Goal: Task Accomplishment & Management: Use online tool/utility

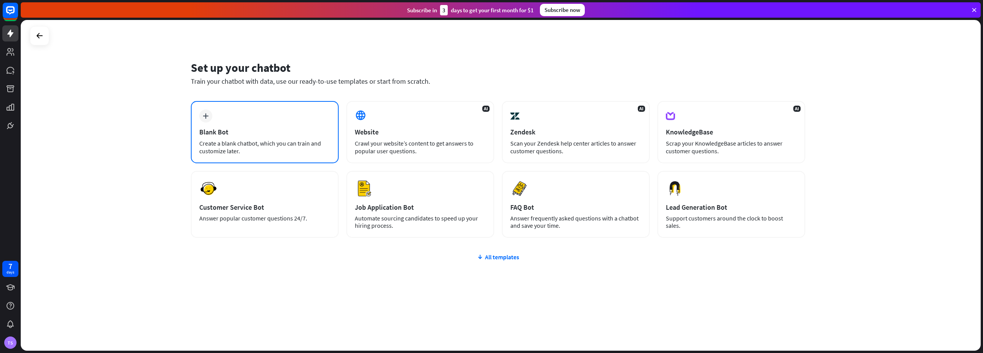
click at [238, 121] on div "plus Blank Bot Create a blank chatbot, which you can train and customize later." at bounding box center [265, 132] width 148 height 62
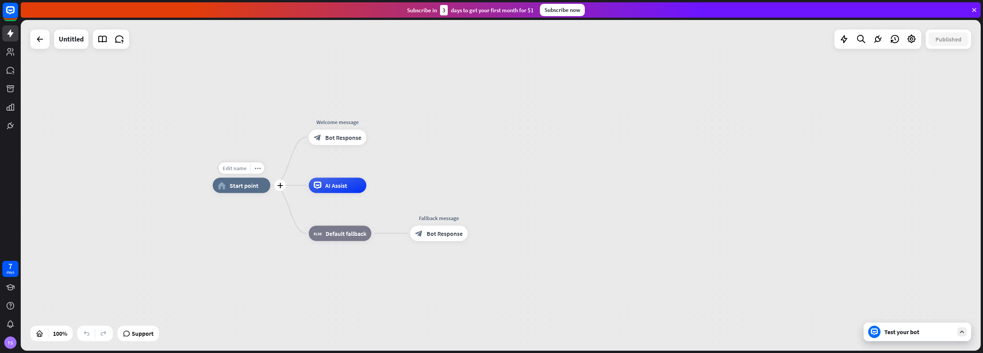
click at [235, 166] on span "Edit name" at bounding box center [235, 168] width 24 height 7
type input "**********"
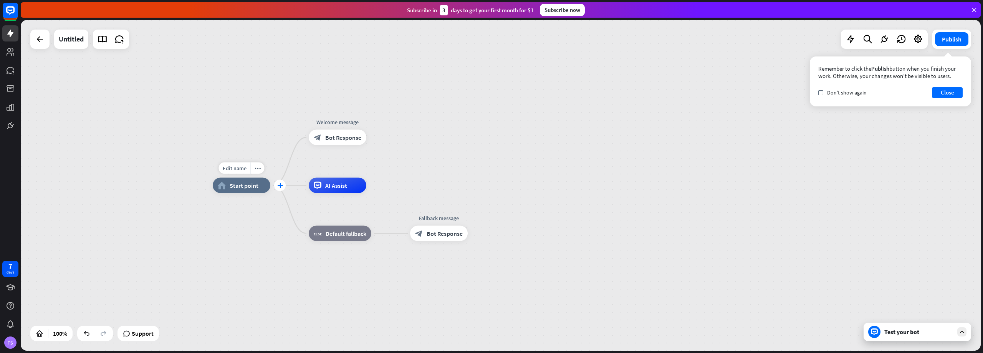
click at [280, 186] on icon "plus" at bounding box center [280, 185] width 6 height 5
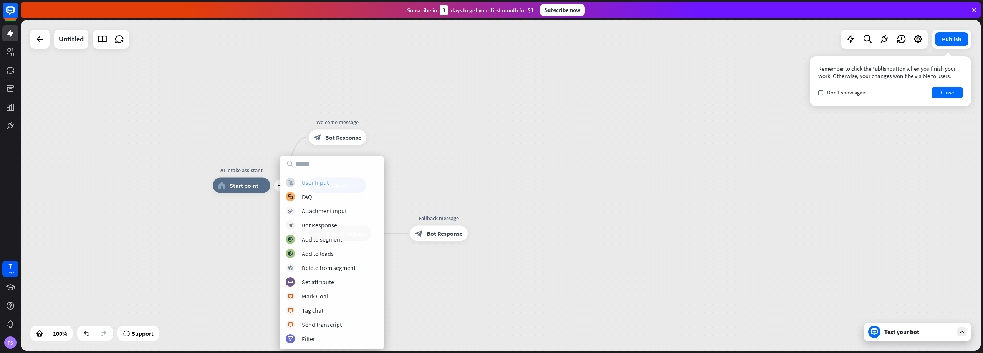
click at [328, 182] on div "User Input" at bounding box center [315, 183] width 27 height 8
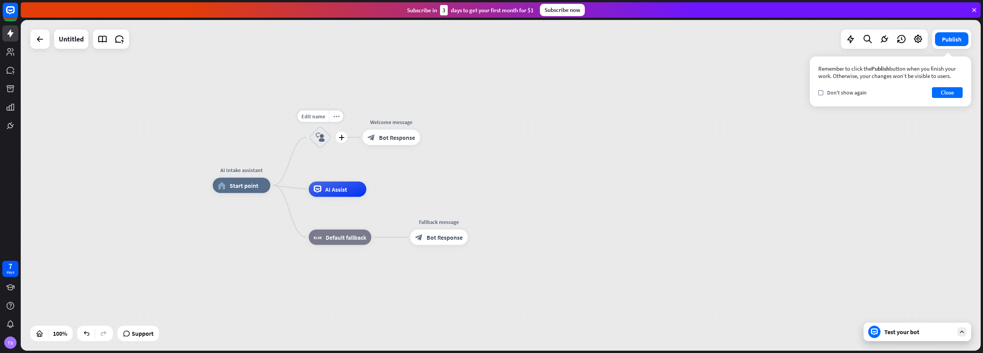
click at [320, 138] on icon "block_user_input" at bounding box center [320, 137] width 9 height 9
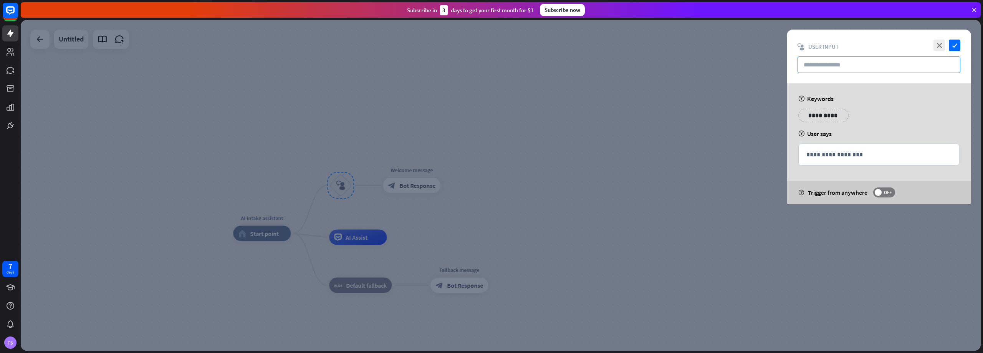
click at [870, 62] on input "text" at bounding box center [879, 64] width 163 height 17
click at [827, 123] on div "**********" at bounding box center [879, 118] width 166 height 19
click at [827, 117] on p "**********" at bounding box center [823, 116] width 39 height 10
click at [807, 63] on input "text" at bounding box center [879, 64] width 163 height 17
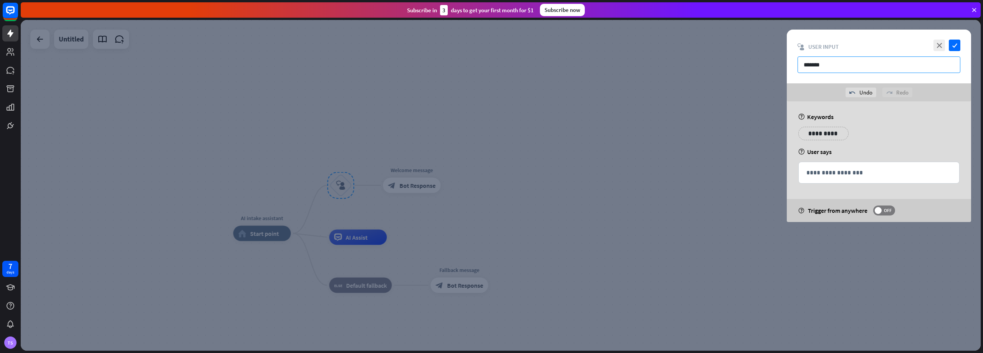
type input "*******"
drag, startPoint x: 826, startPoint y: 136, endPoint x: 813, endPoint y: 131, distance: 14.3
click at [826, 136] on p "**********" at bounding box center [823, 134] width 39 height 10
click at [940, 45] on icon "close" at bounding box center [940, 46] width 12 height 12
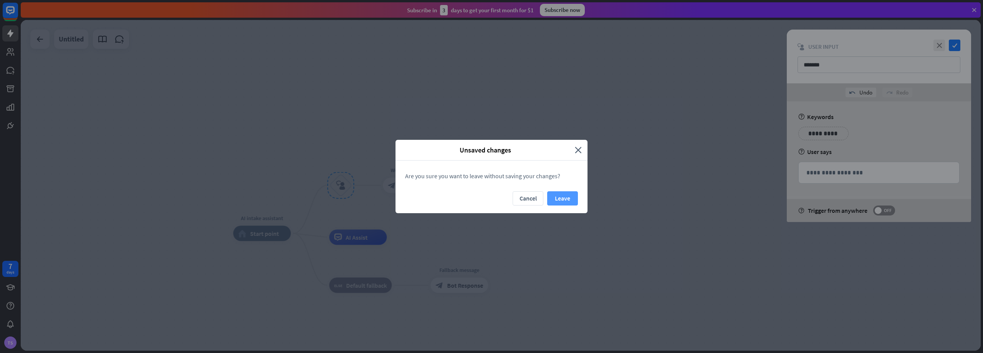
click at [567, 198] on button "Leave" at bounding box center [562, 198] width 31 height 14
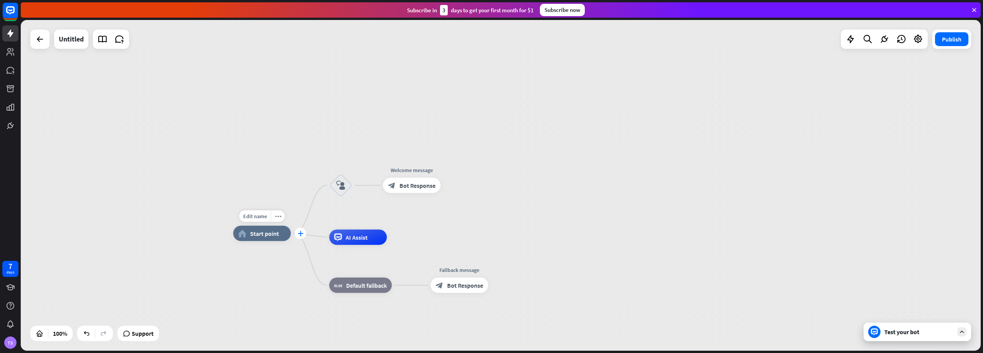
click at [302, 232] on icon "plus" at bounding box center [301, 233] width 6 height 5
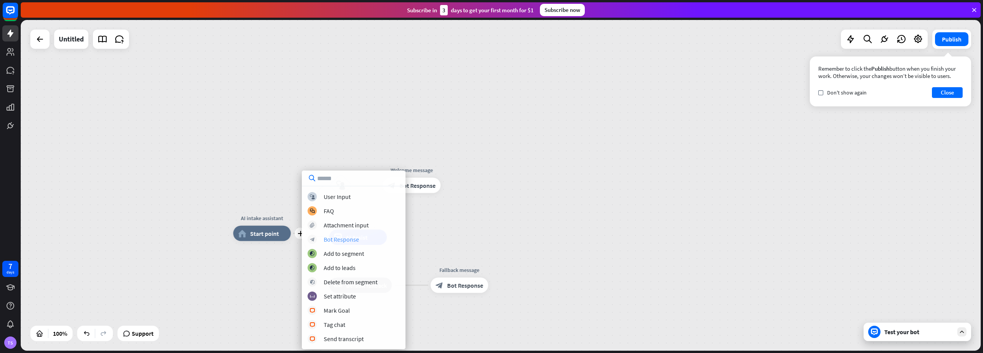
click at [353, 239] on div "Bot Response" at bounding box center [341, 239] width 35 height 8
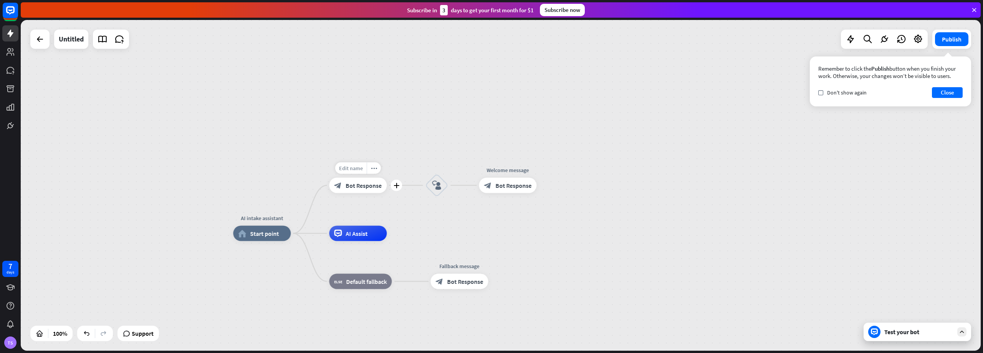
click at [358, 169] on span "Edit name" at bounding box center [351, 168] width 24 height 7
click at [361, 183] on span "Bot Response" at bounding box center [364, 186] width 36 height 8
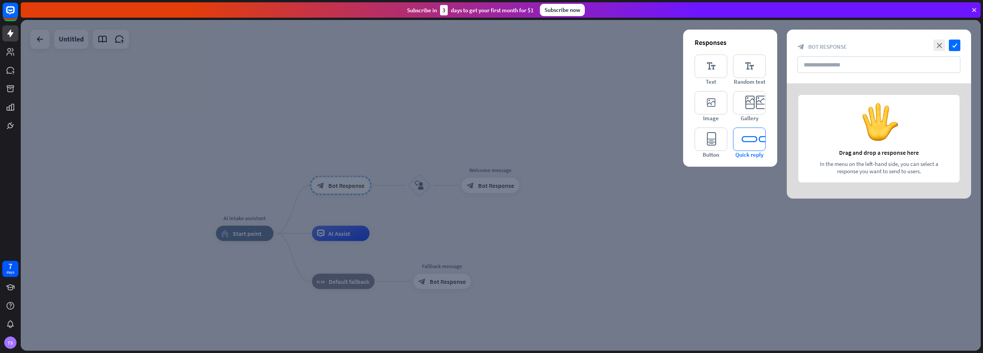
click at [751, 133] on icon "editor_quick_replies" at bounding box center [749, 139] width 33 height 23
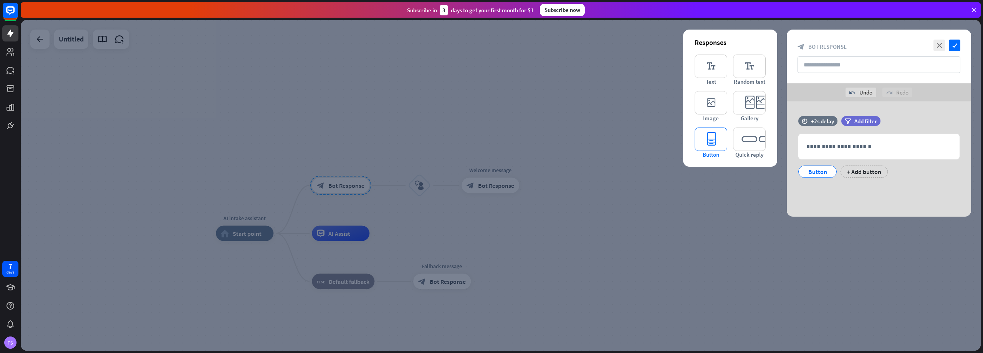
click at [713, 141] on icon "editor_button" at bounding box center [711, 139] width 33 height 23
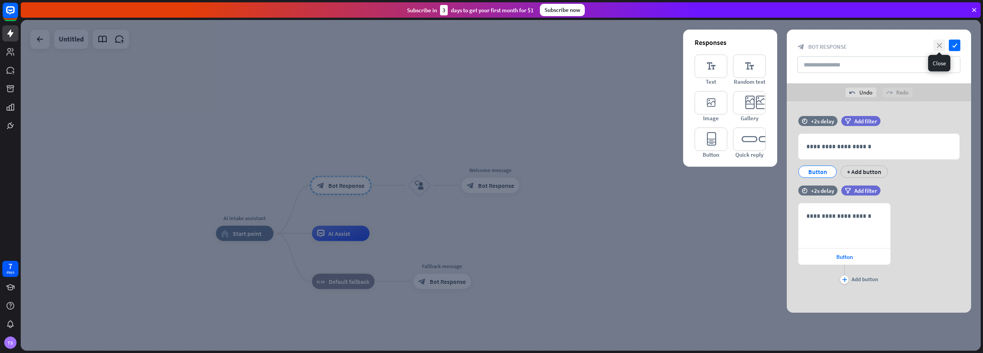
click at [941, 45] on icon "close" at bounding box center [940, 46] width 12 height 12
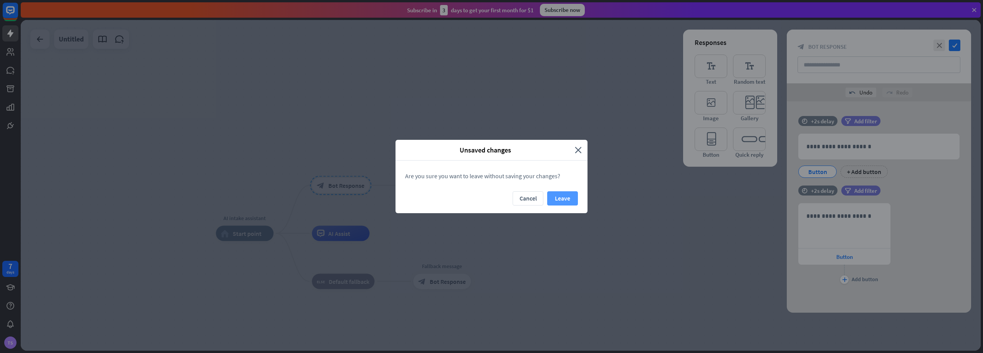
click at [571, 197] on button "Leave" at bounding box center [562, 198] width 31 height 14
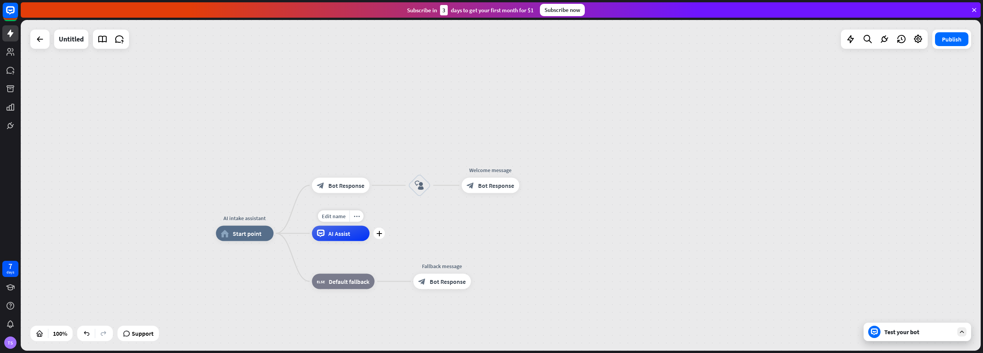
click at [347, 234] on span "AI Assist" at bounding box center [339, 234] width 22 height 8
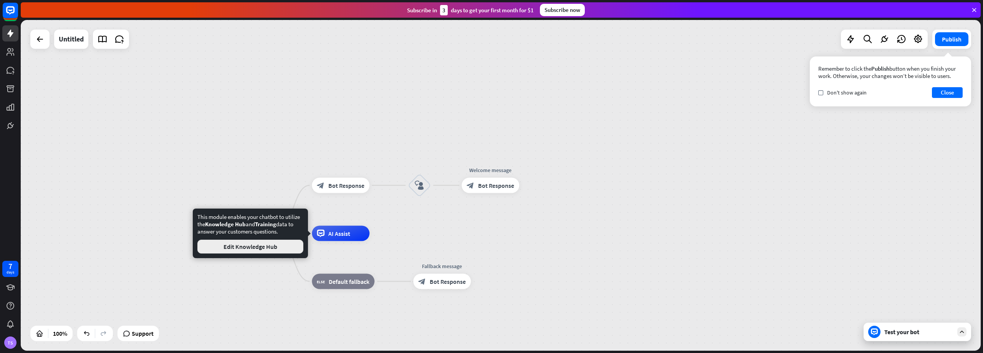
click at [270, 249] on button "Edit Knowledge Hub" at bounding box center [250, 247] width 106 height 14
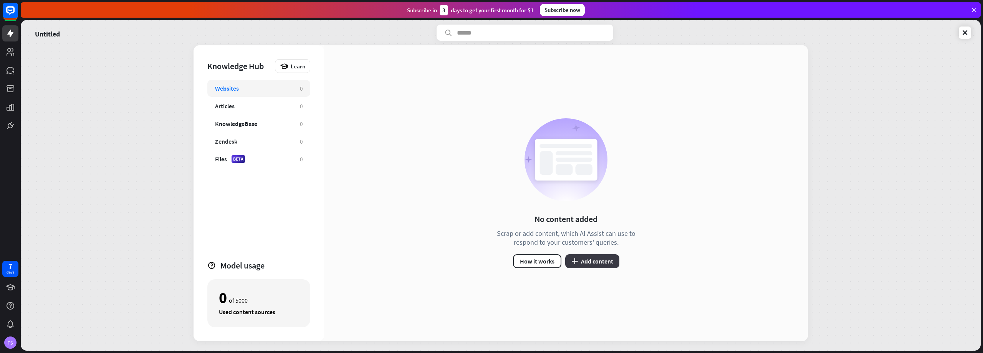
click at [607, 257] on button "plus Add content" at bounding box center [592, 261] width 54 height 14
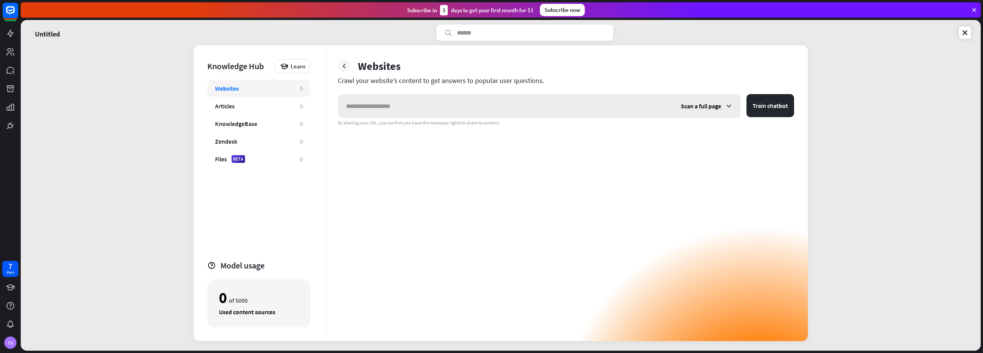
click at [720, 104] on span "Scan a full page" at bounding box center [701, 106] width 40 height 8
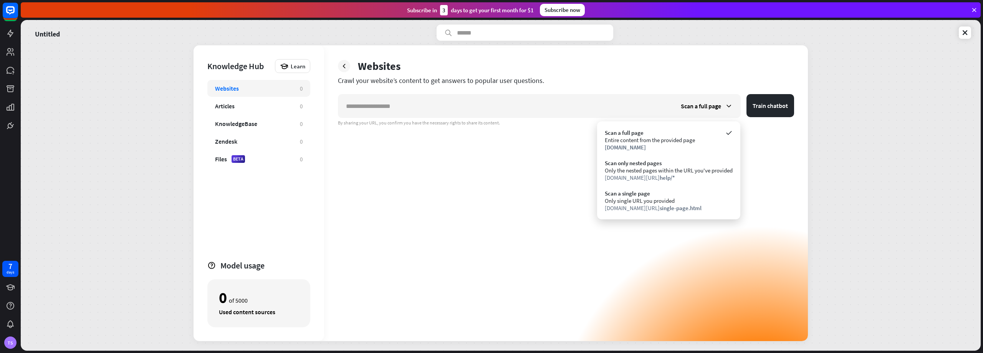
click at [701, 73] on div "Websites Crawl your website’s content to get answers to popular user questions.…" at bounding box center [566, 193] width 484 height 296
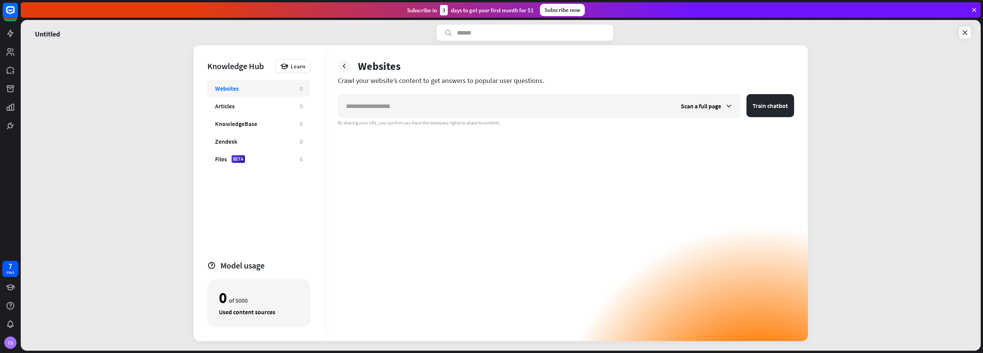
click at [964, 35] on icon at bounding box center [965, 33] width 8 height 8
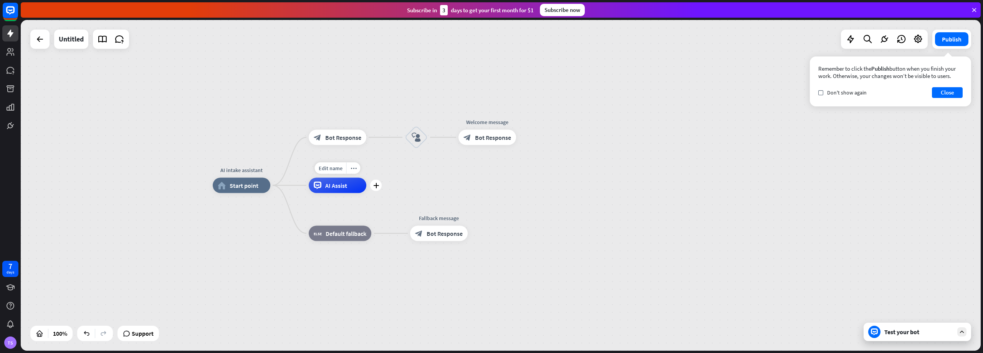
click at [325, 184] on span "AI Assist" at bounding box center [336, 186] width 22 height 8
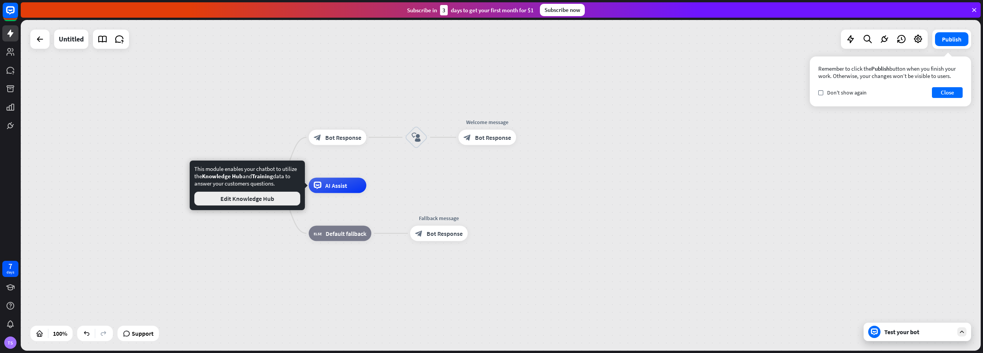
click at [260, 198] on button "Edit Knowledge Hub" at bounding box center [247, 199] width 106 height 14
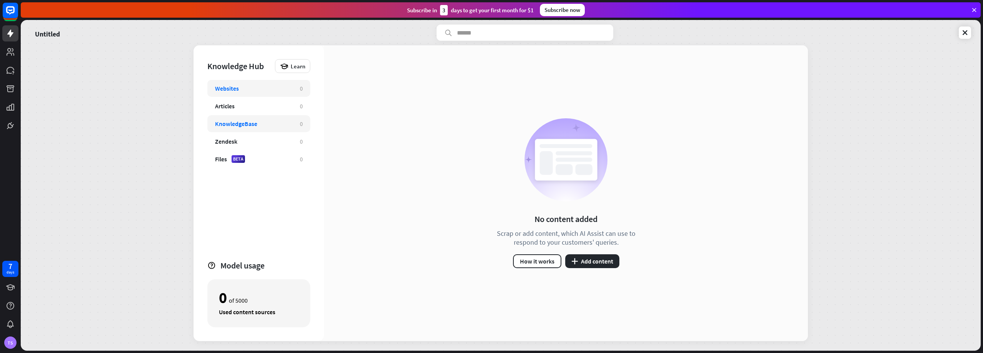
click at [255, 126] on div "KnowledgeBase" at bounding box center [236, 124] width 42 height 8
click at [602, 260] on button "plus Add content" at bounding box center [592, 261] width 54 height 14
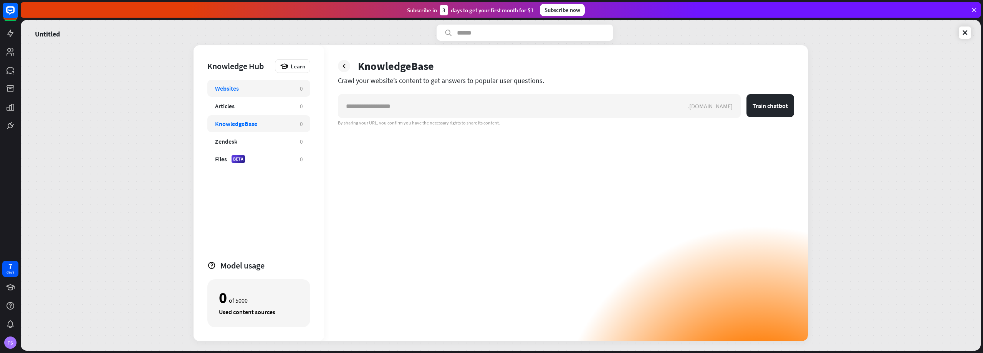
click at [230, 87] on div "Websites" at bounding box center [227, 89] width 24 height 8
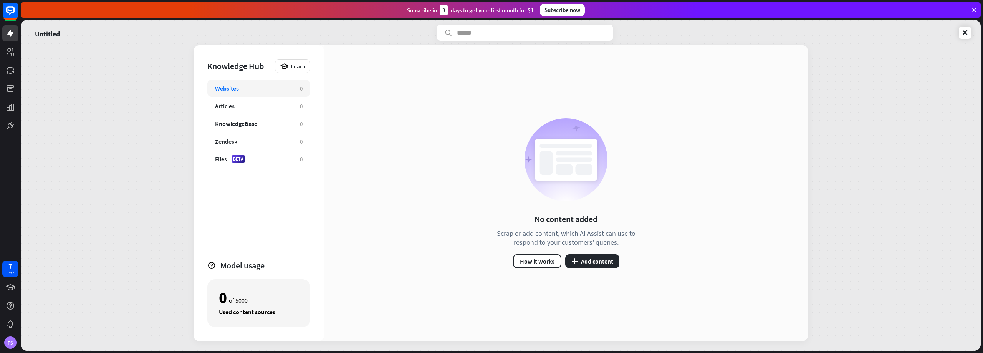
click at [239, 89] on div "Websites" at bounding box center [227, 89] width 24 height 8
click at [603, 260] on button "plus Add content" at bounding box center [592, 261] width 54 height 14
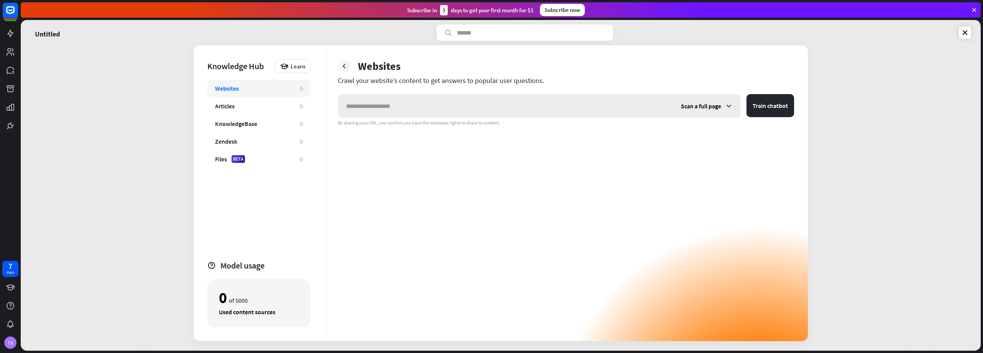
click at [431, 104] on input "text" at bounding box center [505, 105] width 335 height 23
type input "**********"
click at [772, 106] on button "Train chatbot" at bounding box center [771, 105] width 48 height 23
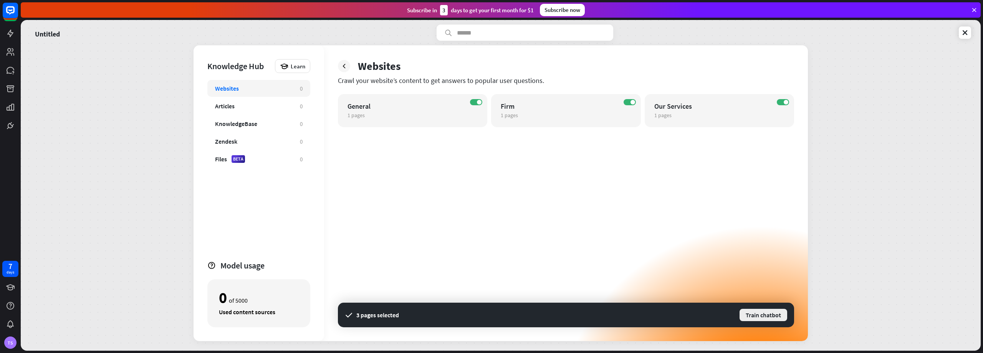
click at [755, 316] on button "Train chatbot" at bounding box center [763, 315] width 49 height 14
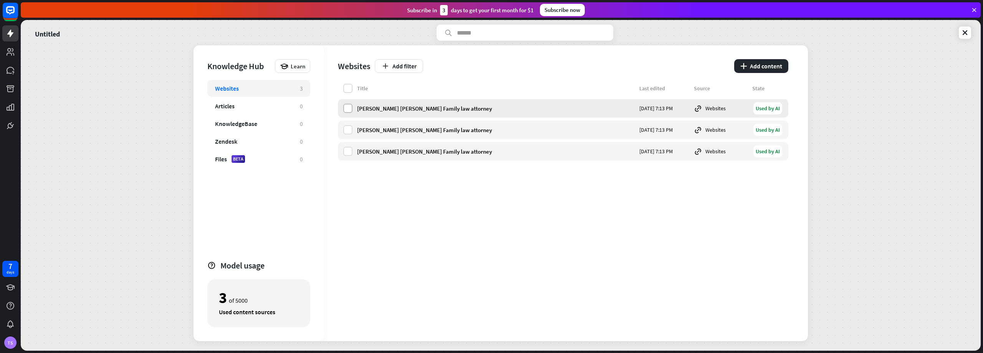
click at [350, 108] on label at bounding box center [347, 108] width 9 height 9
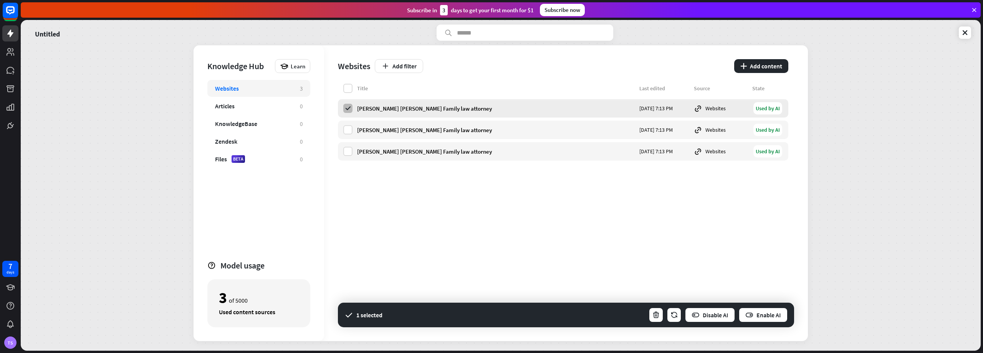
click at [350, 108] on icon at bounding box center [348, 108] width 7 height 7
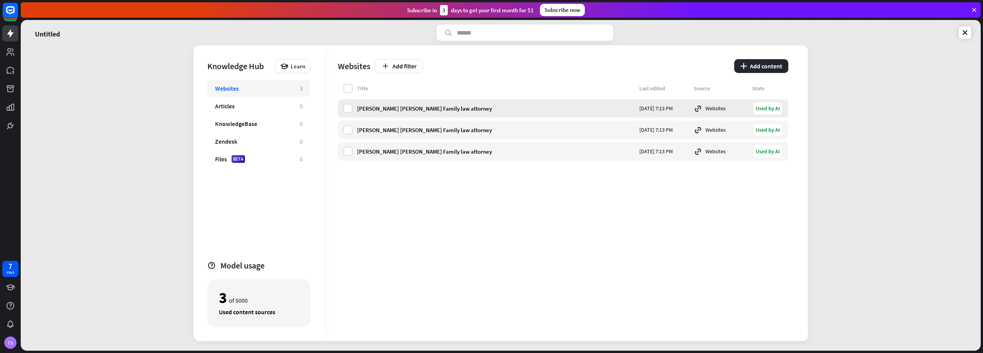
click at [408, 108] on div "[PERSON_NAME] [PERSON_NAME] Family law attorney" at bounding box center [496, 108] width 278 height 7
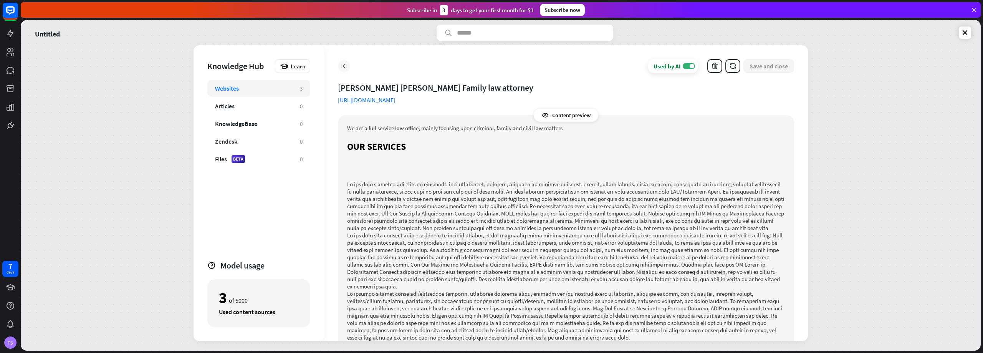
click at [345, 65] on icon at bounding box center [344, 66] width 8 height 8
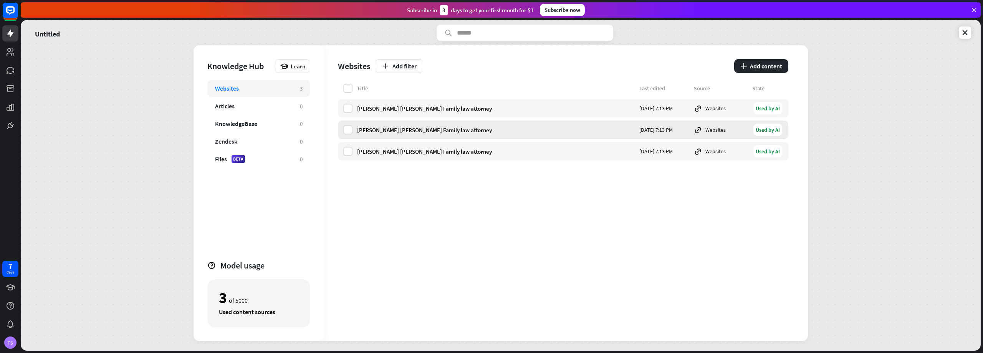
click at [396, 129] on div "[PERSON_NAME] [PERSON_NAME] Family law attorney" at bounding box center [496, 129] width 278 height 7
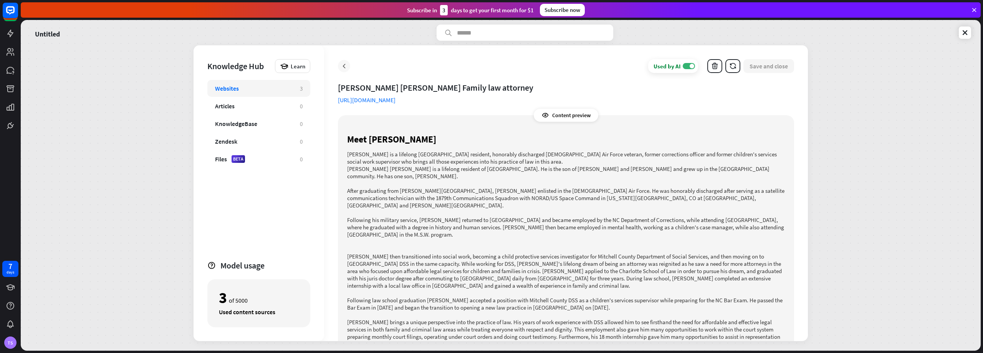
click at [346, 61] on div at bounding box center [344, 66] width 12 height 12
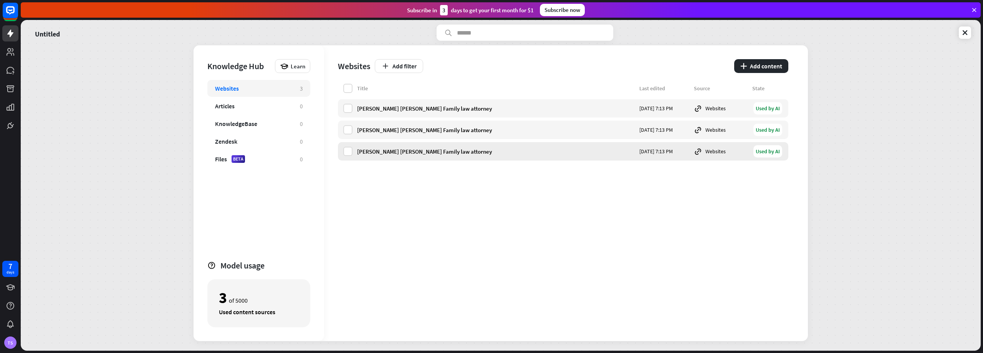
click at [394, 147] on div "[PERSON_NAME] [PERSON_NAME] Family law attorney [DATE] 7:13 PM Websites Used by…" at bounding box center [563, 151] width 451 height 18
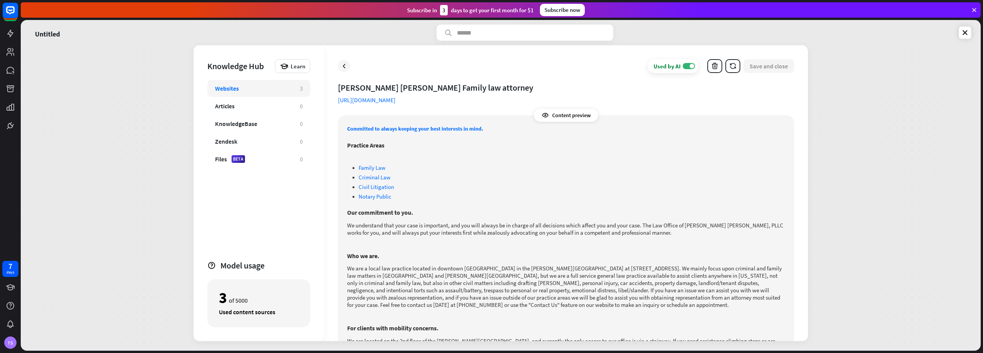
click at [345, 64] on icon at bounding box center [344, 66] width 8 height 8
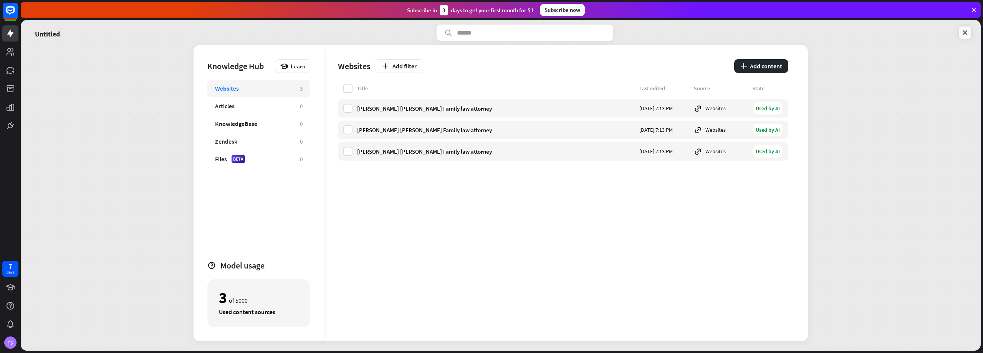
click at [969, 31] on icon at bounding box center [965, 33] width 8 height 8
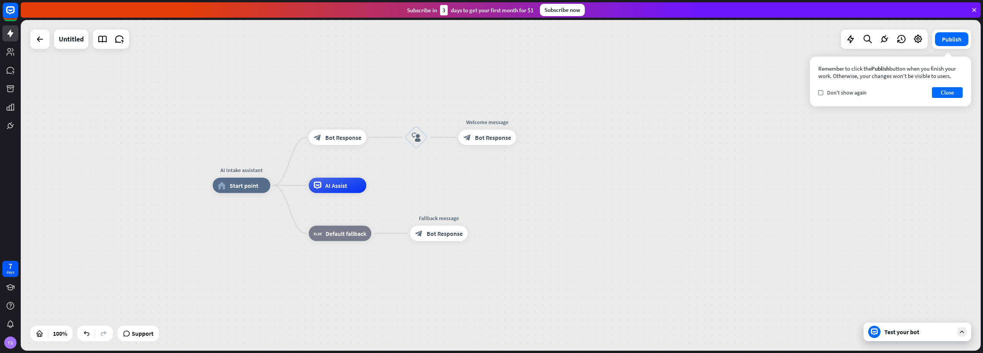
click at [965, 330] on icon at bounding box center [962, 331] width 7 height 7
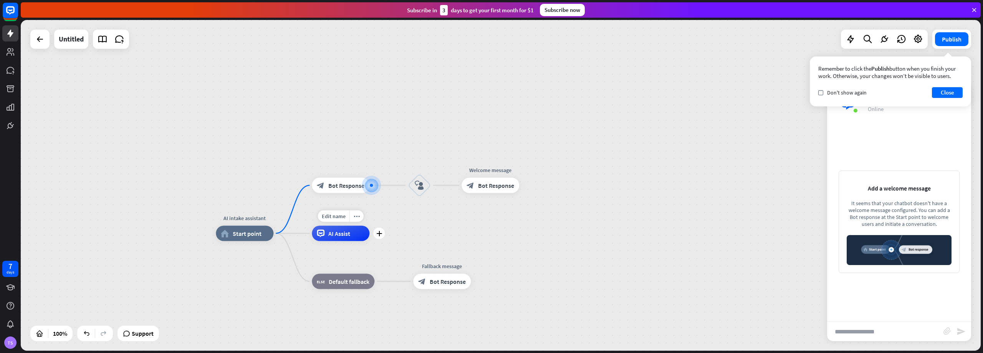
click at [348, 235] on span "AI Assist" at bounding box center [339, 234] width 22 height 8
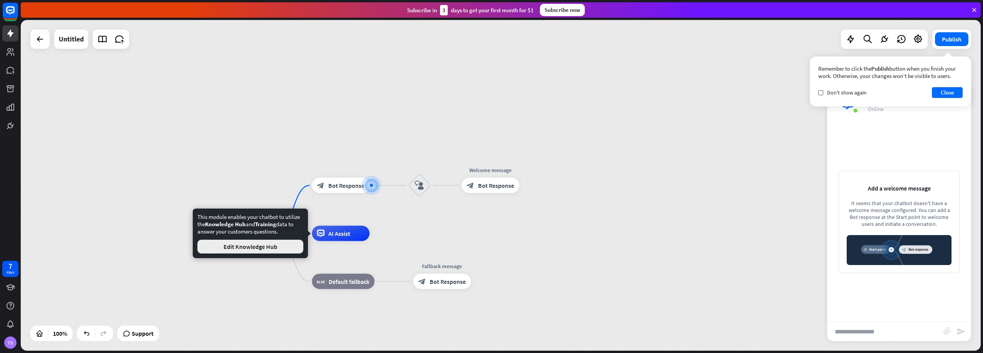
click at [273, 242] on button "Edit Knowledge Hub" at bounding box center [250, 247] width 106 height 14
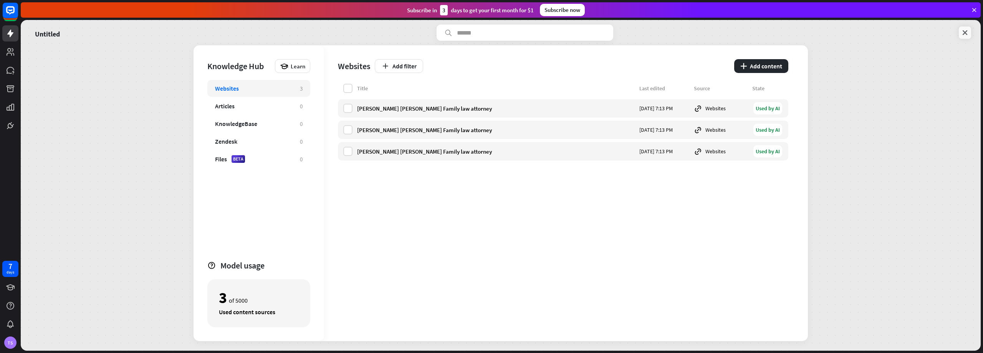
click at [963, 34] on icon at bounding box center [965, 33] width 8 height 8
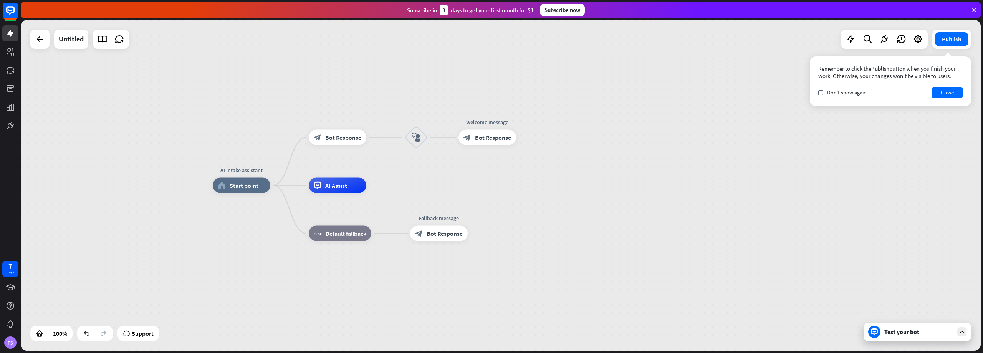
click at [962, 333] on icon at bounding box center [962, 331] width 7 height 7
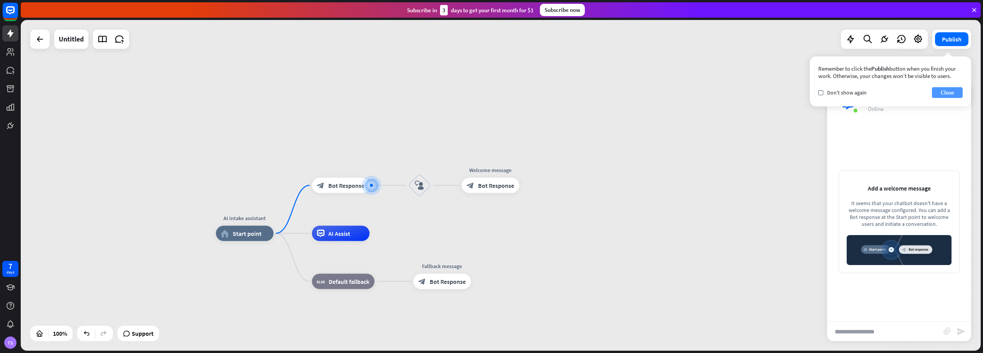
click at [947, 91] on button "Close" at bounding box center [947, 92] width 31 height 11
click at [369, 186] on div at bounding box center [371, 185] width 11 height 11
click at [380, 187] on icon "plus" at bounding box center [379, 185] width 6 height 5
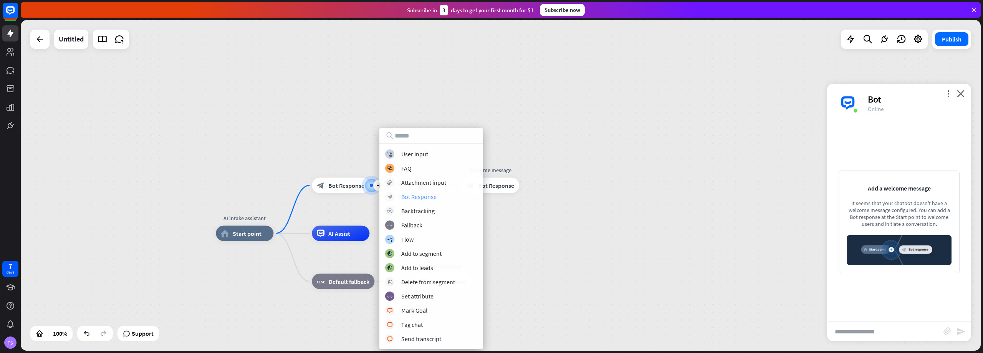
click at [415, 195] on div "Bot Response" at bounding box center [418, 197] width 35 height 8
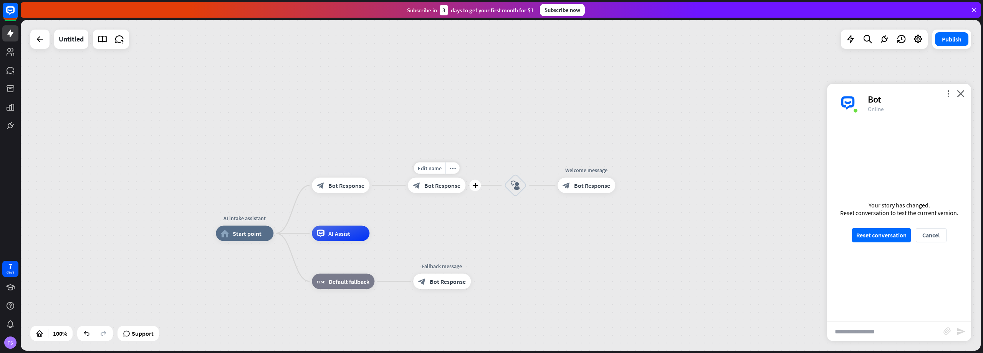
click at [424, 180] on div "block_bot_response Bot Response" at bounding box center [437, 185] width 58 height 15
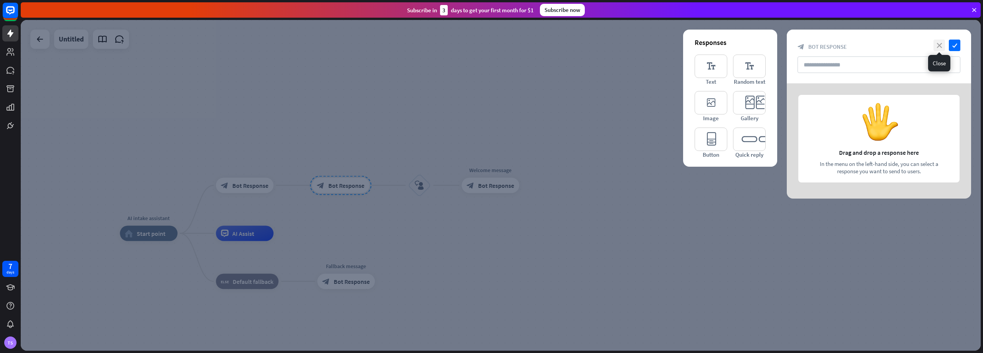
click at [937, 45] on icon "close" at bounding box center [940, 46] width 12 height 12
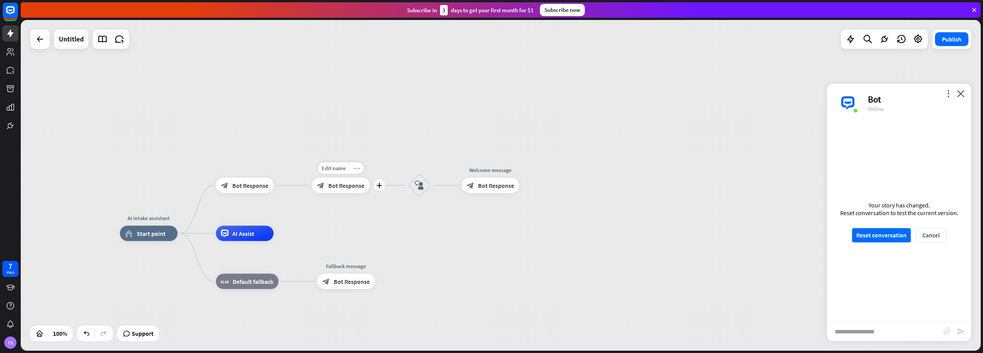
click at [355, 166] on icon "more_horiz" at bounding box center [357, 168] width 6 height 6
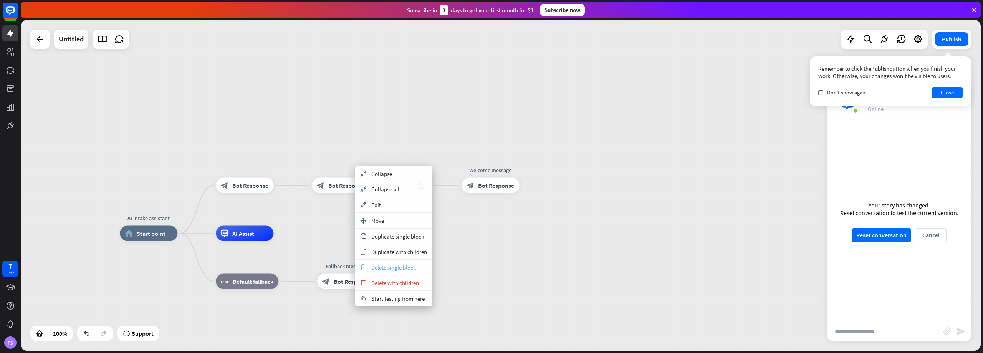
click at [411, 268] on span "Delete single block" at bounding box center [393, 267] width 45 height 7
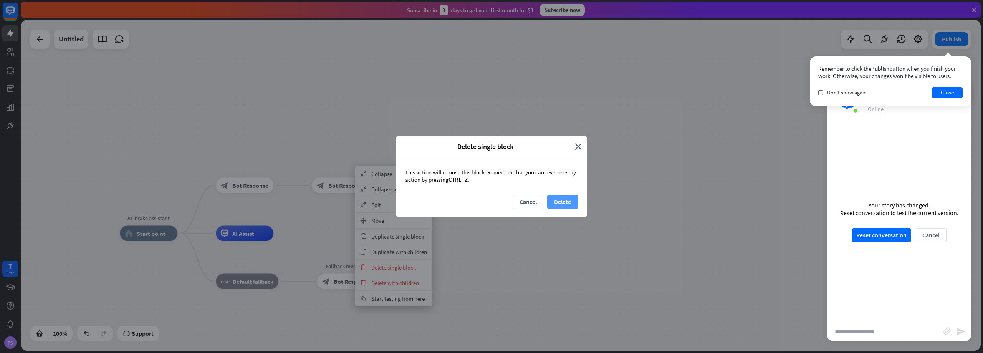
click at [555, 202] on button "Delete" at bounding box center [562, 202] width 31 height 14
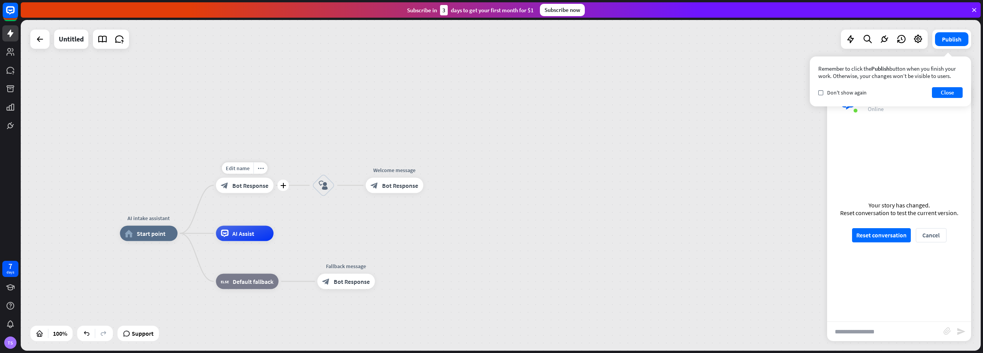
click at [245, 191] on div "block_bot_response Bot Response" at bounding box center [245, 185] width 58 height 15
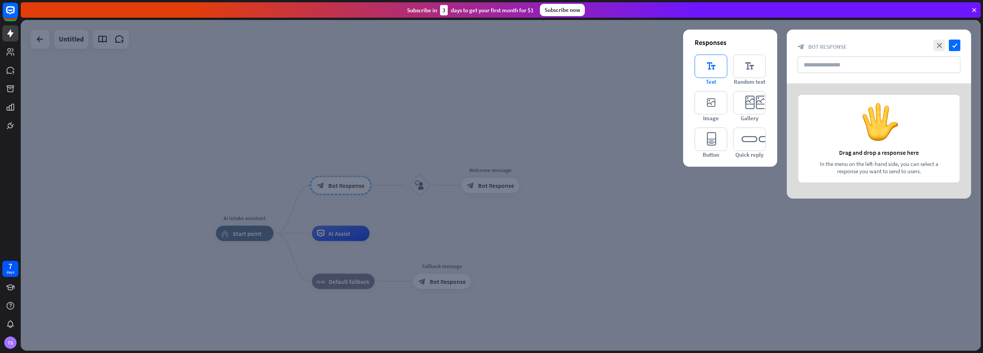
click at [721, 65] on icon "editor_text" at bounding box center [711, 66] width 33 height 23
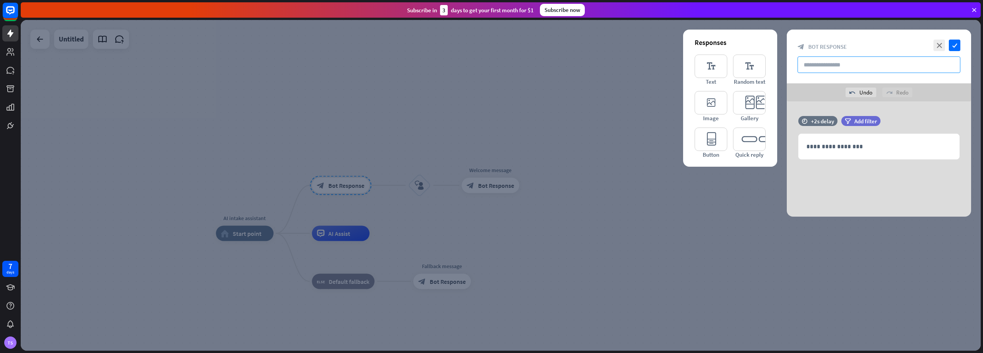
click at [827, 63] on input "text" at bounding box center [879, 64] width 163 height 17
click at [710, 63] on icon "editor_text" at bounding box center [711, 66] width 33 height 23
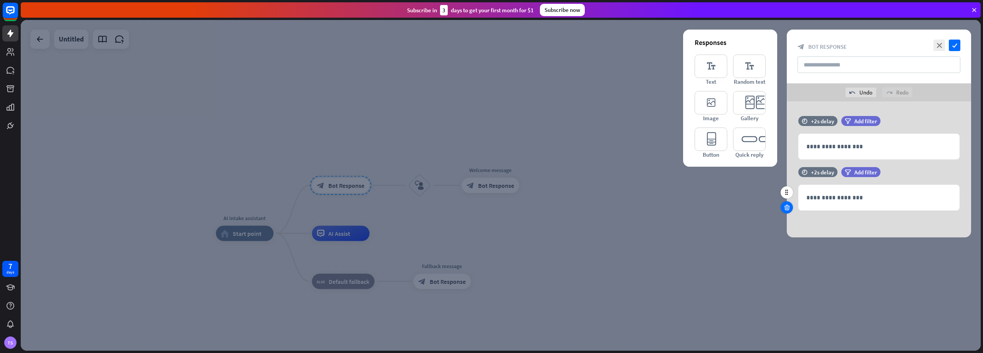
click at [787, 209] on icon at bounding box center [787, 207] width 7 height 7
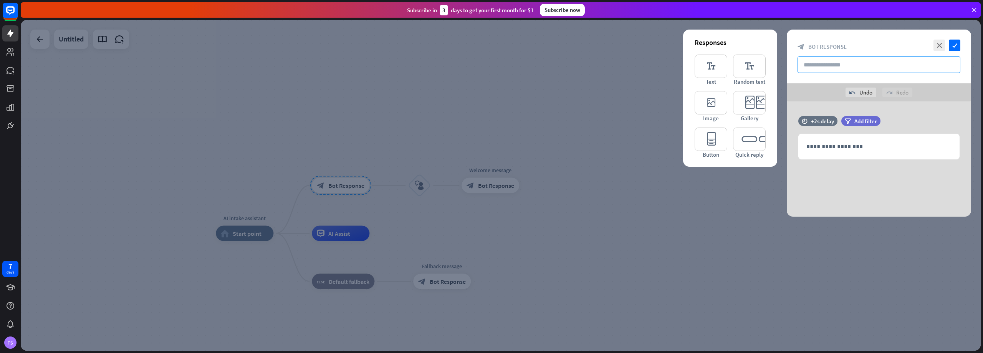
click at [834, 63] on input "text" at bounding box center [879, 64] width 163 height 17
type input "**********"
click at [846, 148] on p "**********" at bounding box center [879, 147] width 145 height 10
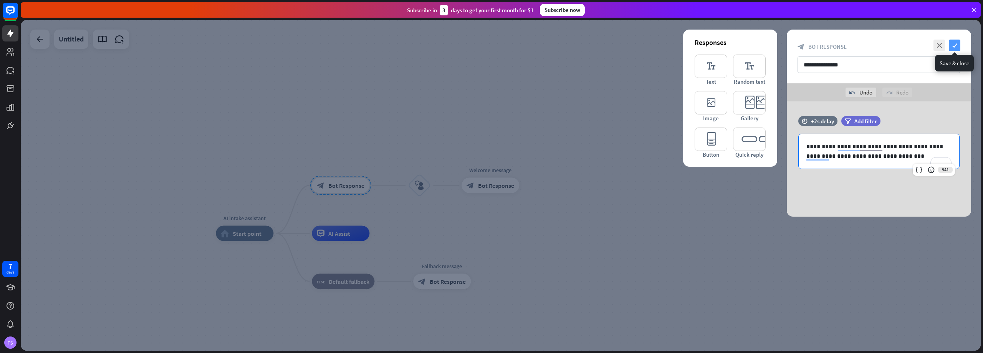
click at [955, 45] on icon "check" at bounding box center [955, 46] width 12 height 12
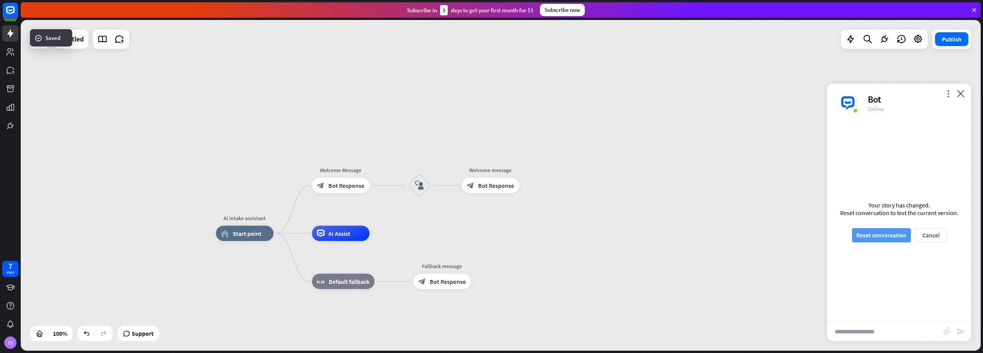
click at [894, 232] on button "Reset conversation" at bounding box center [881, 235] width 59 height 14
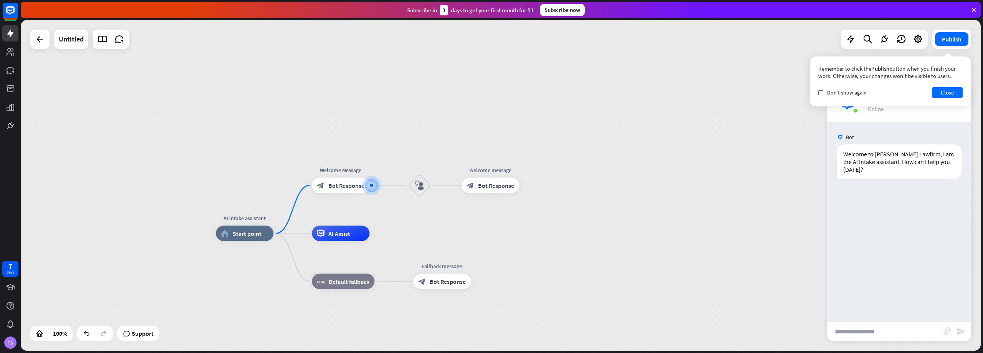
click at [856, 332] on input "text" at bounding box center [885, 331] width 116 height 19
type input "**********"
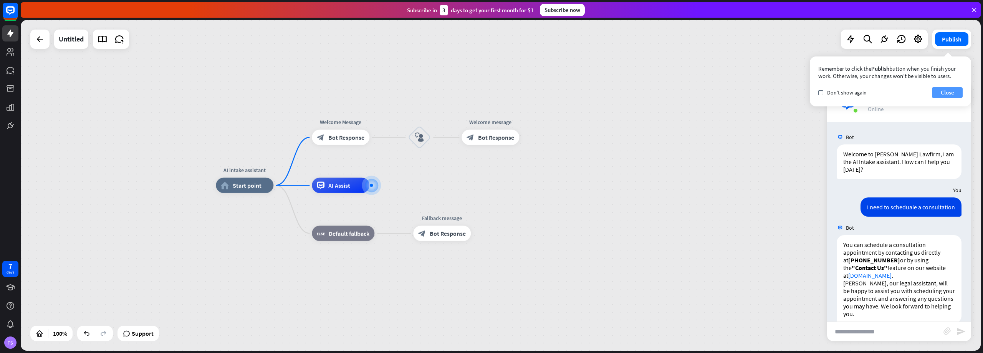
click at [948, 91] on button "Close" at bounding box center [947, 92] width 31 height 11
click at [341, 135] on span "Bot Response" at bounding box center [346, 138] width 36 height 8
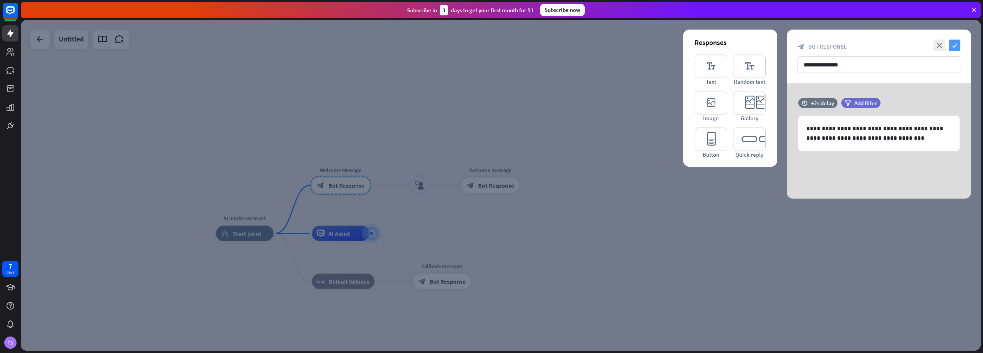
click at [956, 45] on icon "check" at bounding box center [955, 46] width 12 height 12
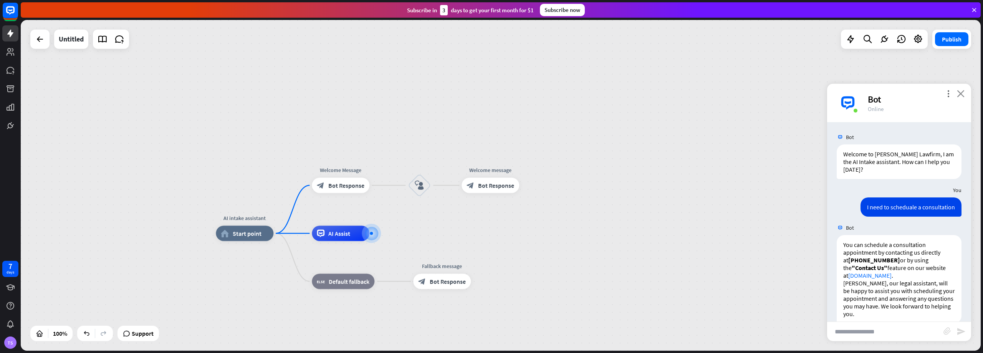
click at [961, 93] on icon "close" at bounding box center [961, 93] width 8 height 7
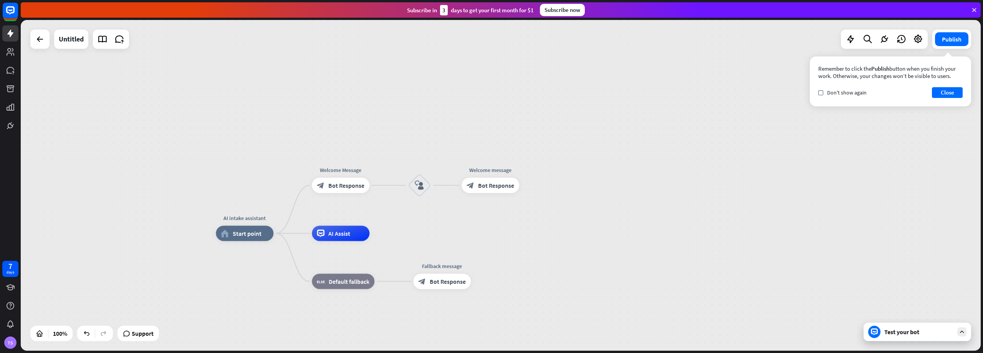
click at [947, 338] on div "Test your bot" at bounding box center [918, 332] width 108 height 18
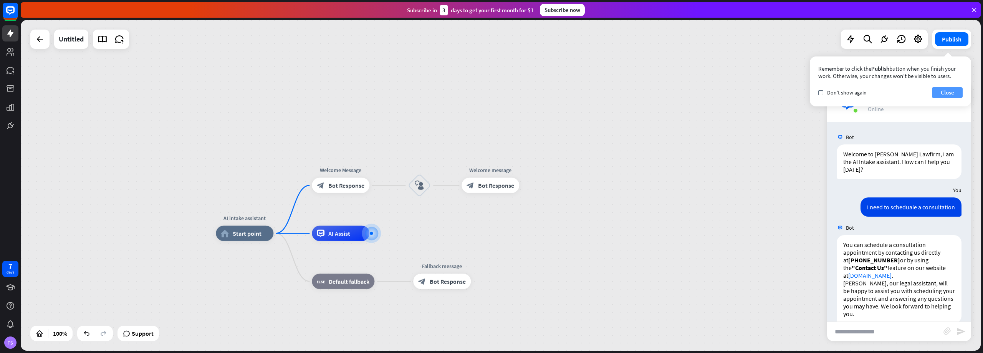
click at [950, 92] on button "Close" at bounding box center [947, 92] width 31 height 11
drag, startPoint x: 961, startPoint y: 96, endPoint x: 960, endPoint y: 81, distance: 15.0
click at [961, 95] on icon "close" at bounding box center [961, 93] width 8 height 7
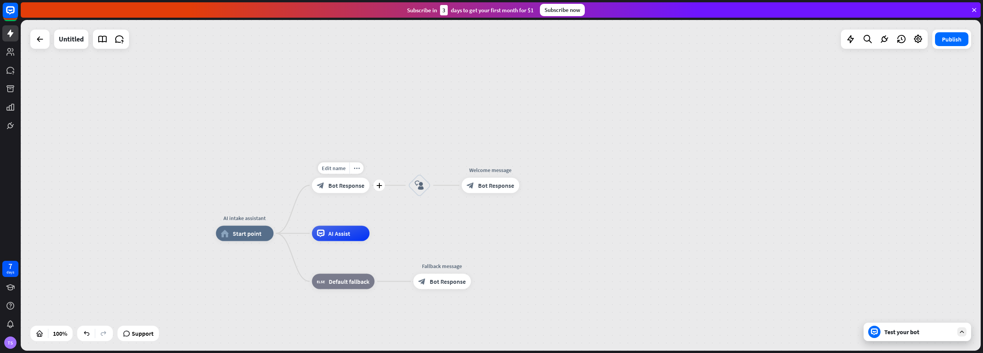
click at [350, 185] on span "Bot Response" at bounding box center [346, 186] width 36 height 8
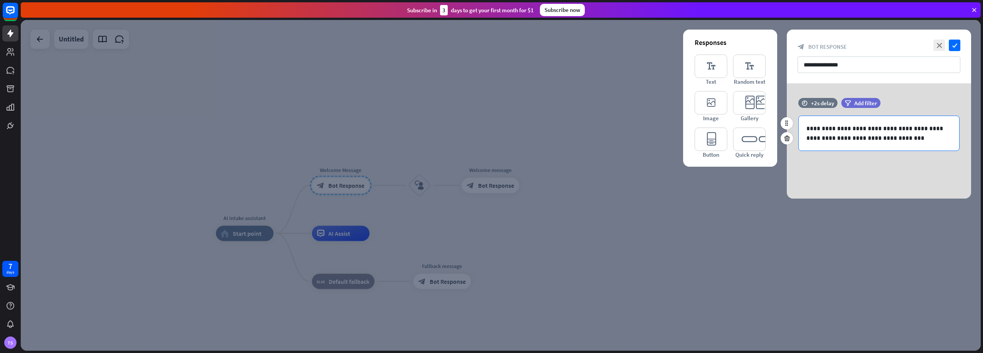
click at [904, 141] on p "**********" at bounding box center [879, 133] width 145 height 19
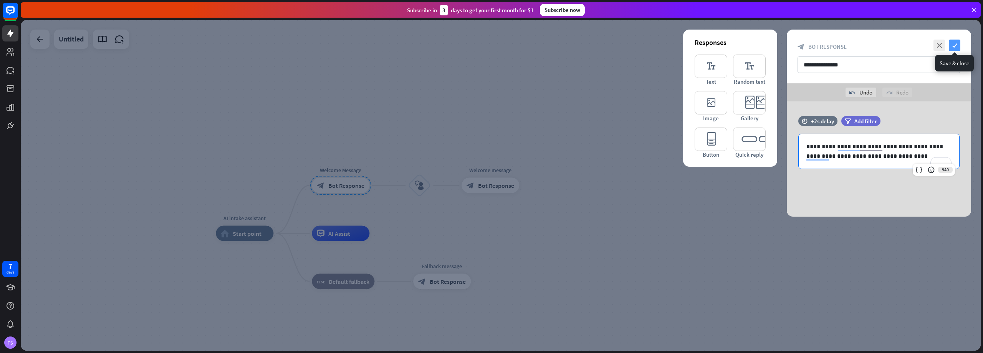
click at [955, 44] on icon "check" at bounding box center [955, 46] width 12 height 12
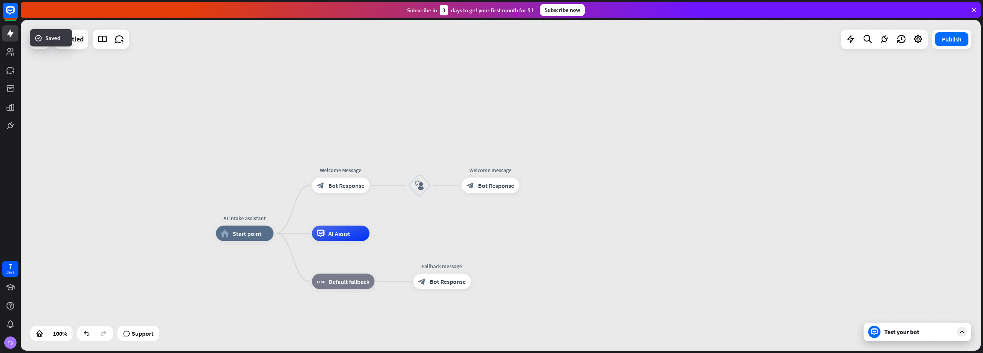
click at [924, 326] on div "Test your bot" at bounding box center [918, 332] width 108 height 18
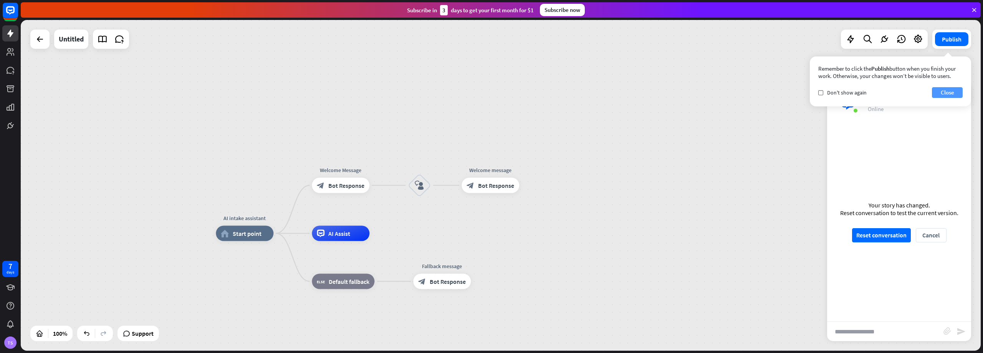
click at [951, 94] on button "Close" at bounding box center [947, 92] width 31 height 11
click at [960, 95] on icon "close" at bounding box center [961, 93] width 8 height 7
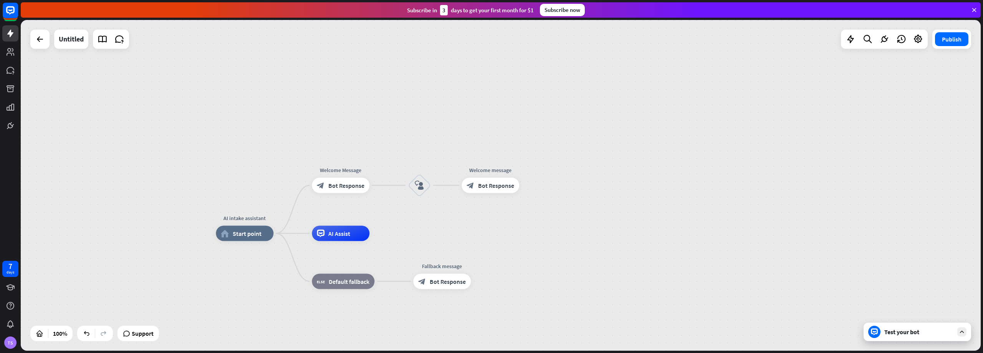
click at [924, 330] on div "Test your bot" at bounding box center [919, 332] width 69 height 8
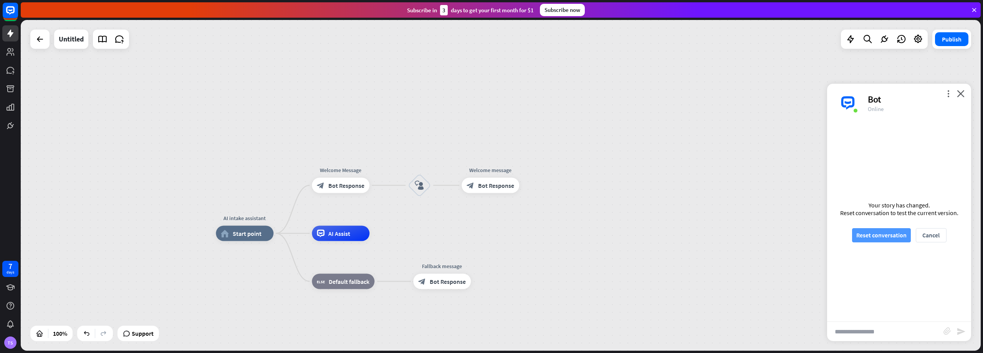
click at [888, 232] on button "Reset conversation" at bounding box center [881, 235] width 59 height 14
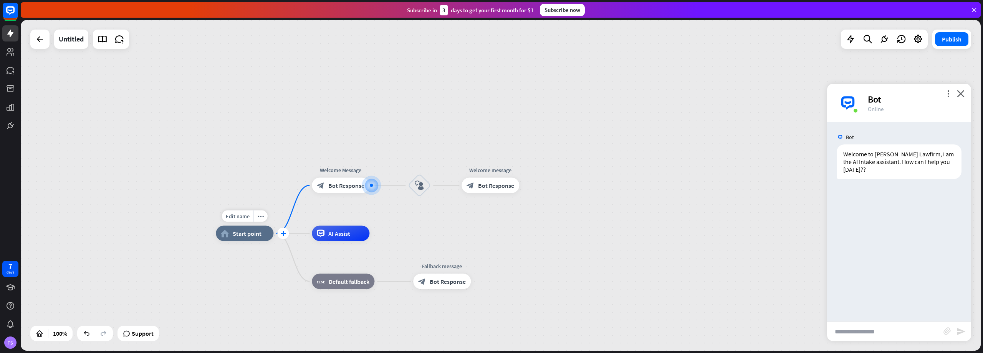
click at [283, 236] on icon "plus" at bounding box center [283, 233] width 6 height 5
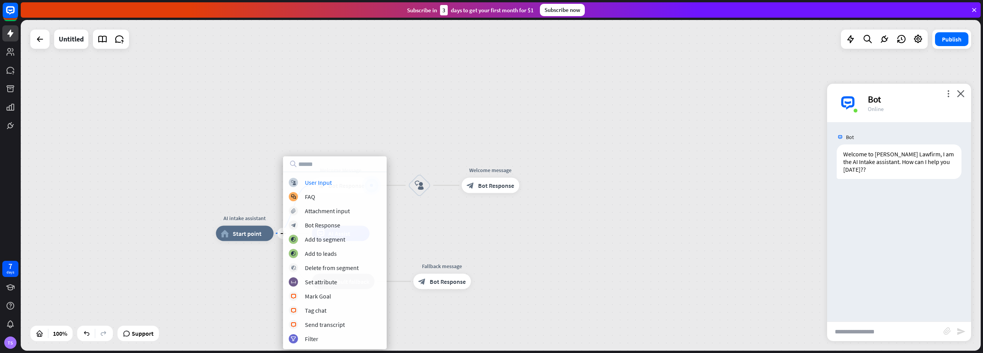
click at [261, 165] on div "plus AI intake assistant home_2 Start point Welcome Message block_bot_response …" at bounding box center [501, 185] width 960 height 331
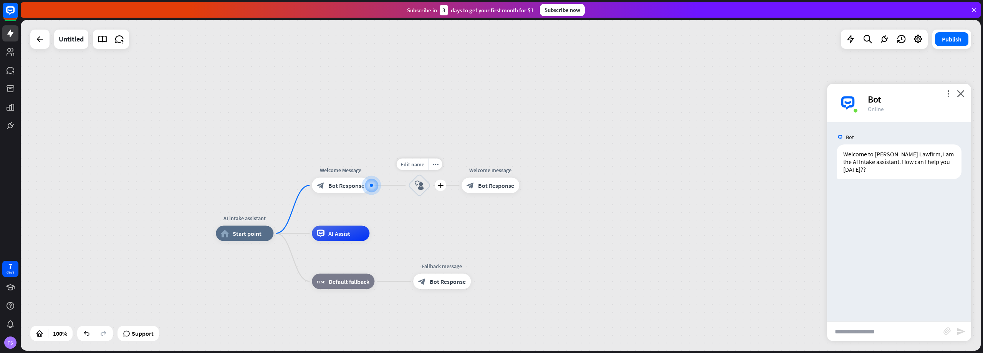
click at [421, 182] on icon "block_user_input" at bounding box center [419, 185] width 9 height 9
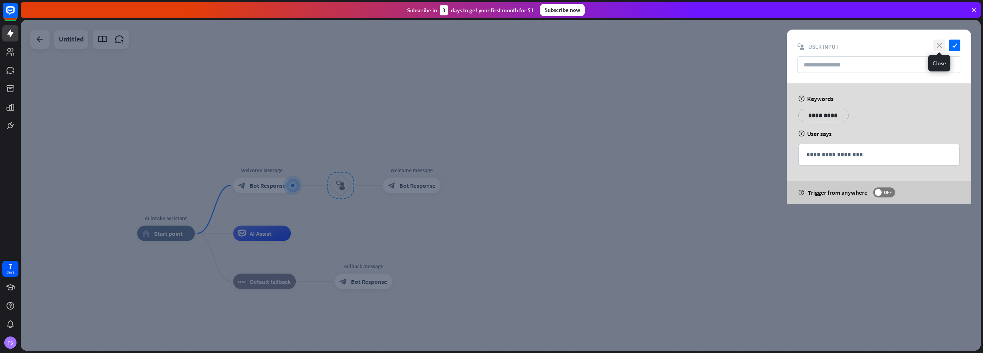
click at [940, 45] on icon "close" at bounding box center [940, 46] width 12 height 12
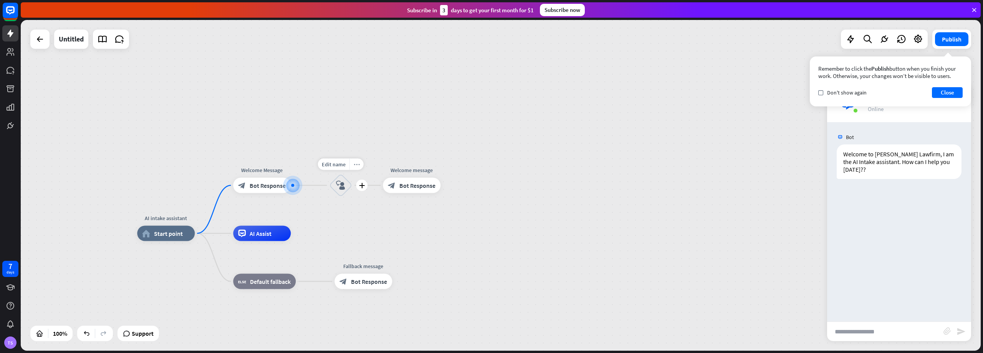
click at [355, 164] on icon "more_horiz" at bounding box center [357, 164] width 6 height 6
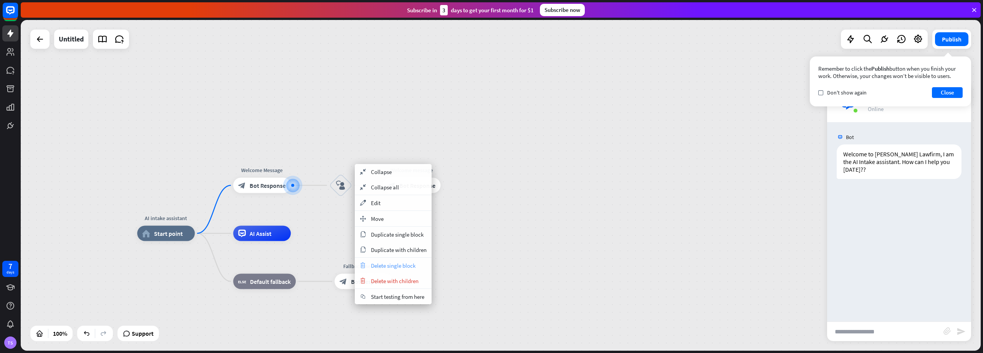
click at [399, 266] on span "Delete single block" at bounding box center [393, 265] width 45 height 7
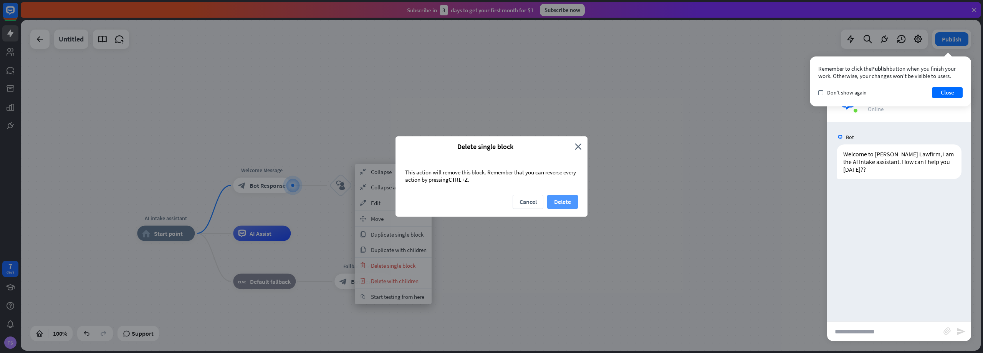
click at [564, 204] on button "Delete" at bounding box center [562, 202] width 31 height 14
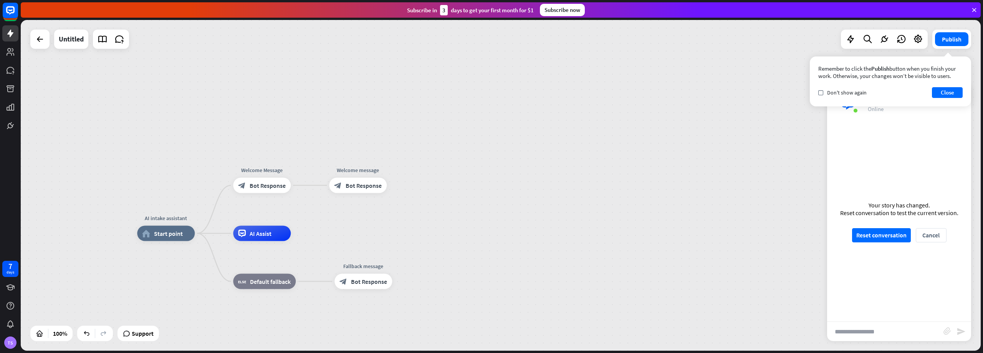
click at [893, 228] on div "Your story has changed. Reset conversation to test the current version. Reset c…" at bounding box center [899, 221] width 144 height 199
click at [877, 238] on button "Reset conversation" at bounding box center [881, 235] width 59 height 14
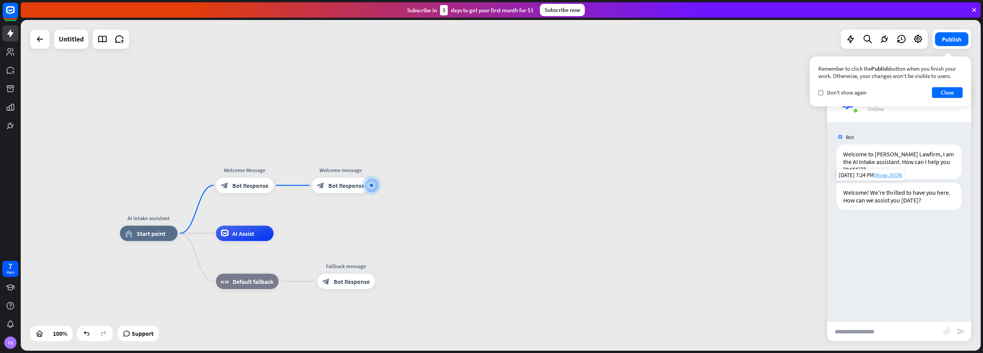
click at [891, 174] on span "Show JSON" at bounding box center [888, 174] width 28 height 7
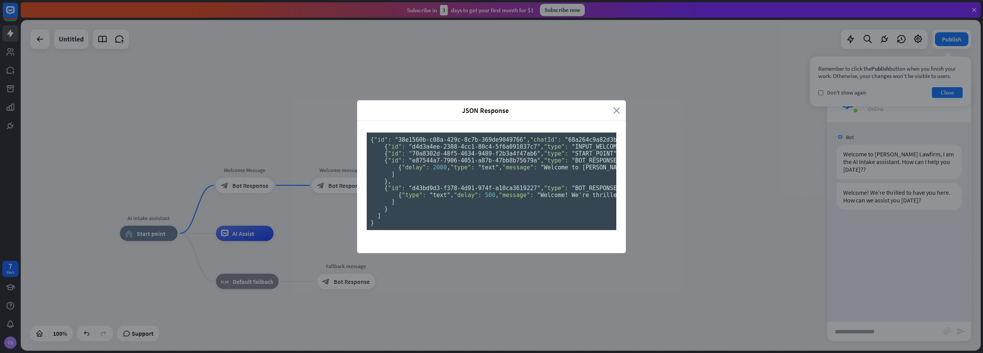
click at [613, 106] on icon "close" at bounding box center [616, 110] width 7 height 9
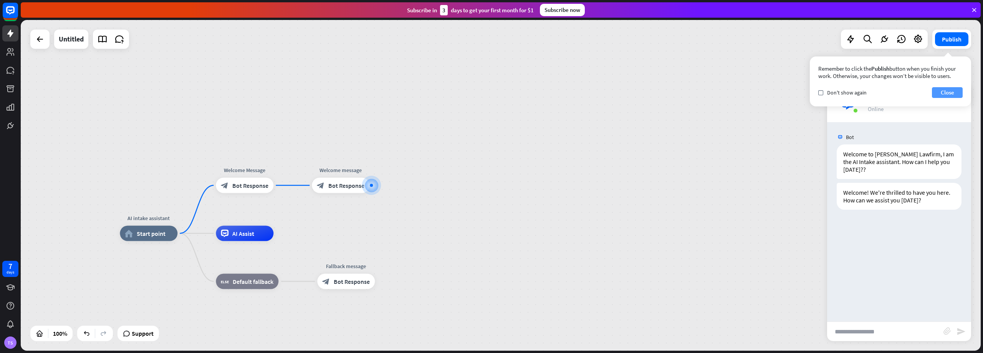
click at [942, 90] on button "Close" at bounding box center [947, 92] width 31 height 11
click at [947, 94] on icon "more_vert" at bounding box center [948, 93] width 7 height 7
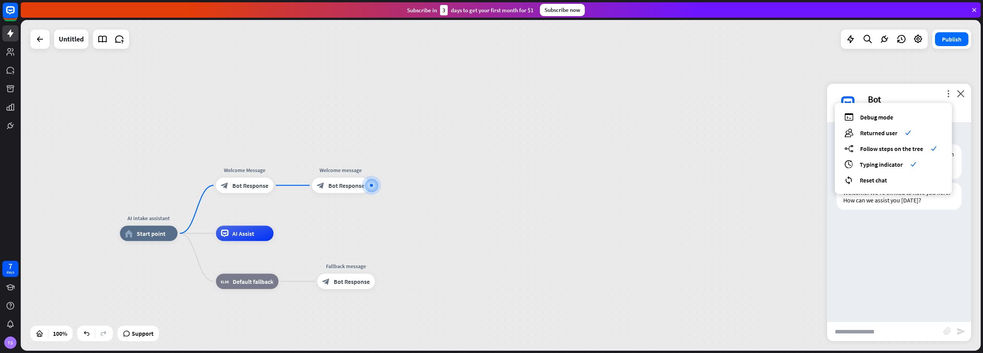
click at [434, 229] on div "AI intake assistant home_2 Start point Welcome Message block_bot_response Bot R…" at bounding box center [501, 185] width 960 height 331
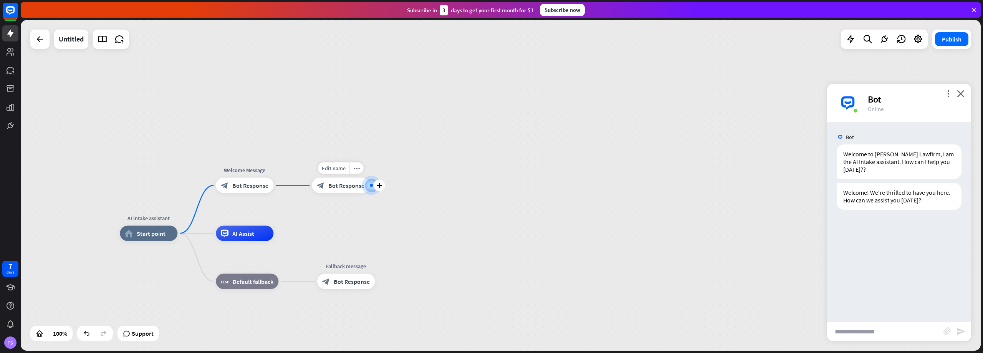
click at [345, 187] on span "Bot Response" at bounding box center [346, 186] width 36 height 8
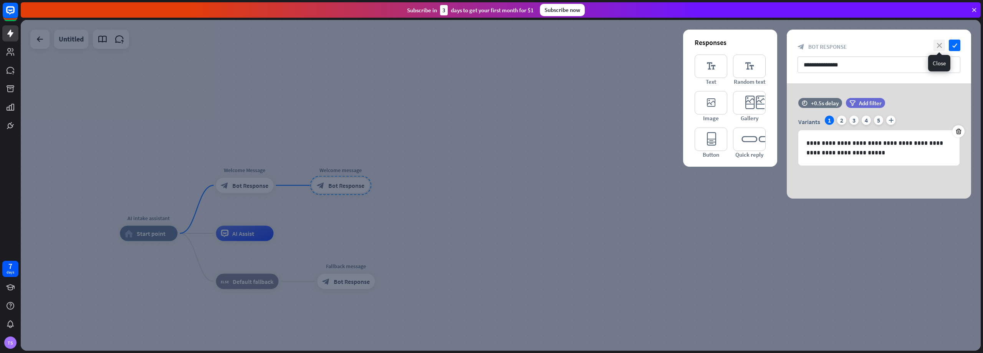
click at [936, 46] on icon "close" at bounding box center [940, 46] width 12 height 12
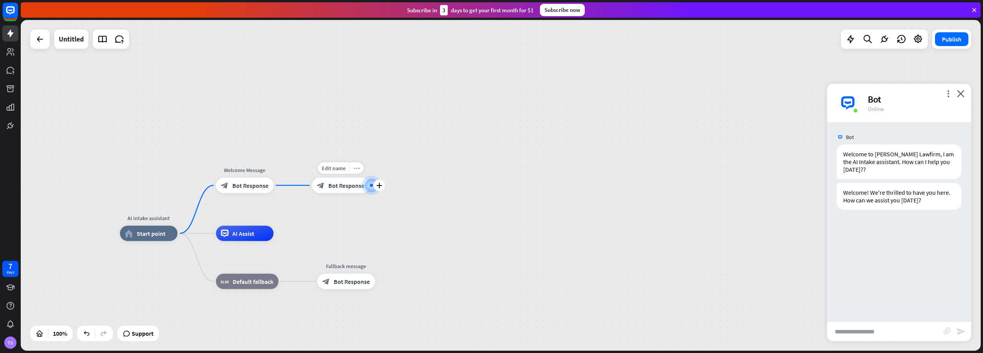
click at [356, 166] on icon "more_horiz" at bounding box center [357, 168] width 6 height 6
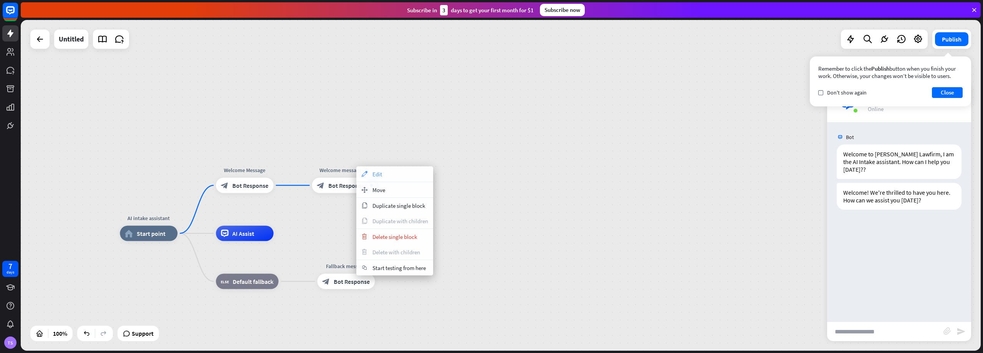
click at [378, 173] on span "Edit" at bounding box center [378, 174] width 10 height 7
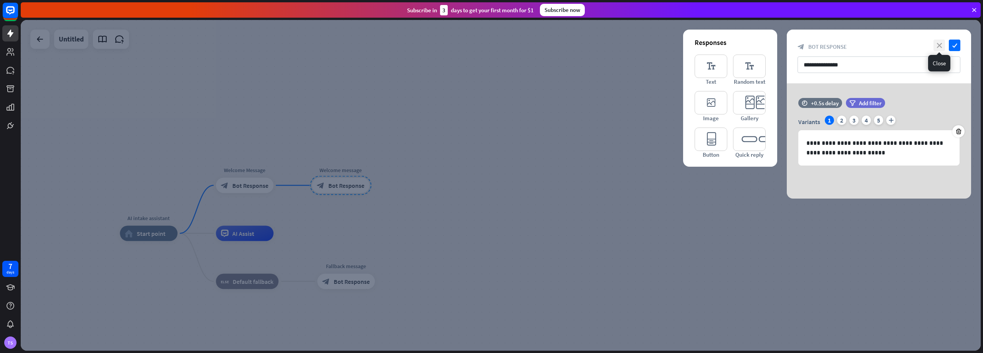
click at [936, 46] on icon "close" at bounding box center [940, 46] width 12 height 12
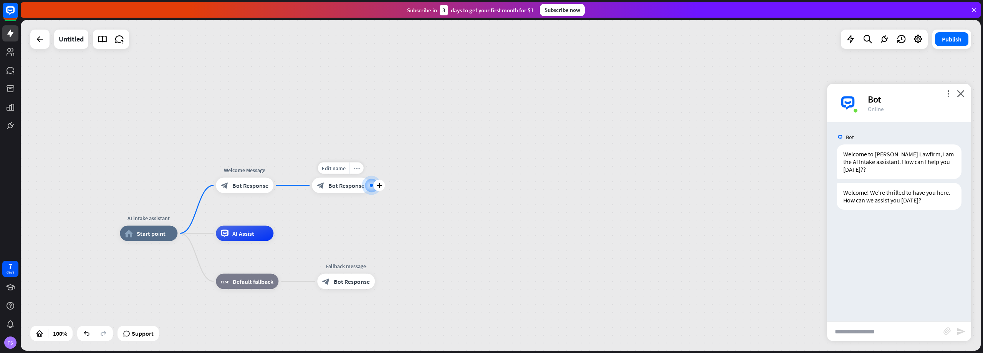
click at [355, 165] on div "more_horiz" at bounding box center [357, 168] width 14 height 12
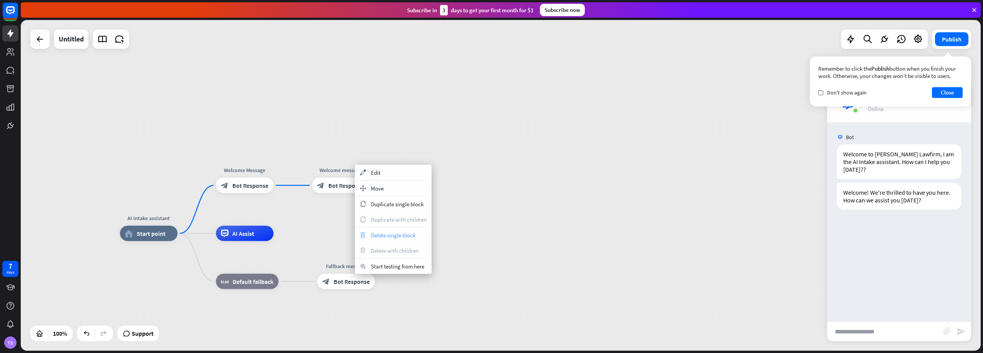
click at [388, 235] on span "Delete single block" at bounding box center [393, 235] width 45 height 7
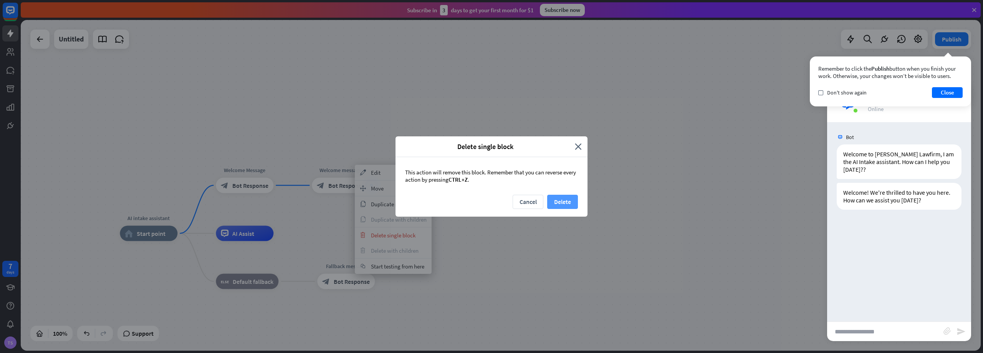
click at [565, 199] on button "Delete" at bounding box center [562, 202] width 31 height 14
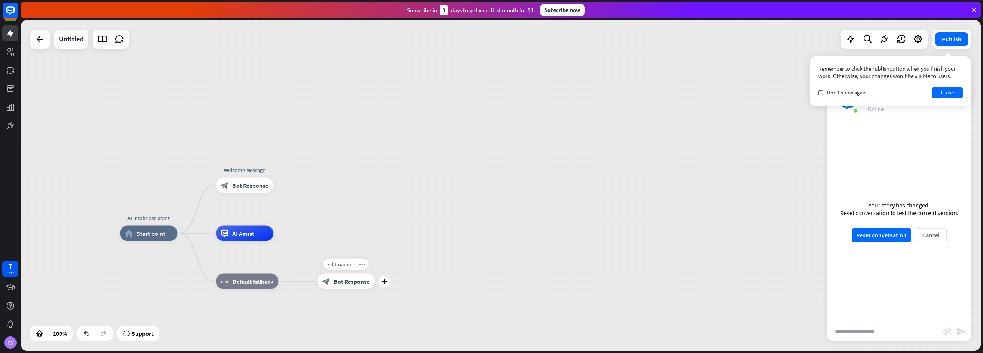
click at [360, 266] on icon "more_horiz" at bounding box center [362, 264] width 6 height 6
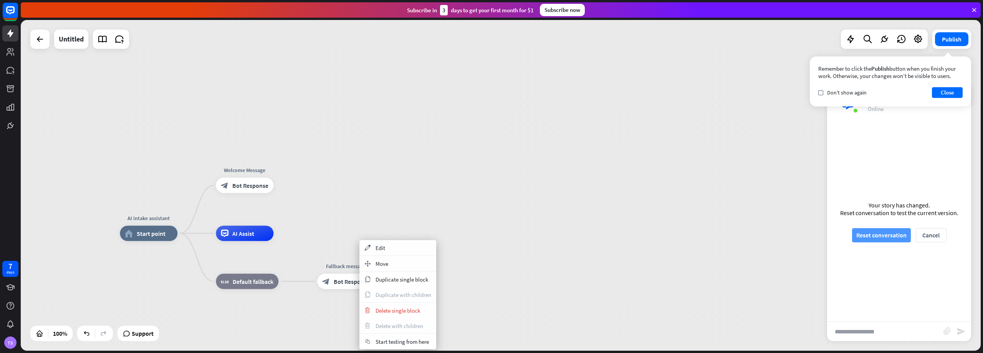
click at [885, 235] on button "Reset conversation" at bounding box center [881, 235] width 59 height 14
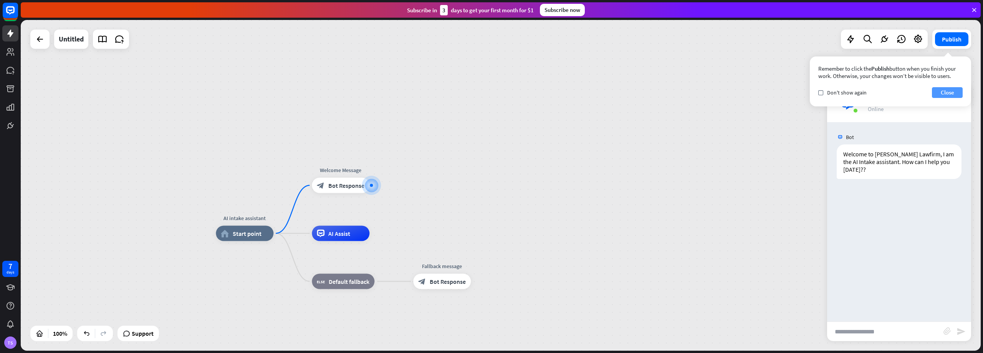
click at [952, 89] on button "Close" at bounding box center [947, 92] width 31 height 11
click at [896, 168] on div "Welcome to [PERSON_NAME] Lawfirm, I am the AI Intake assistant. How can I help …" at bounding box center [899, 161] width 125 height 35
click at [910, 159] on div "Welcome to [PERSON_NAME] Lawfirm, I am the AI Intake assistant. How can I help …" at bounding box center [899, 161] width 125 height 35
click at [914, 154] on div "Welcome to [PERSON_NAME] Lawfirm, I am the AI Intake assistant. How can I help …" at bounding box center [899, 161] width 125 height 35
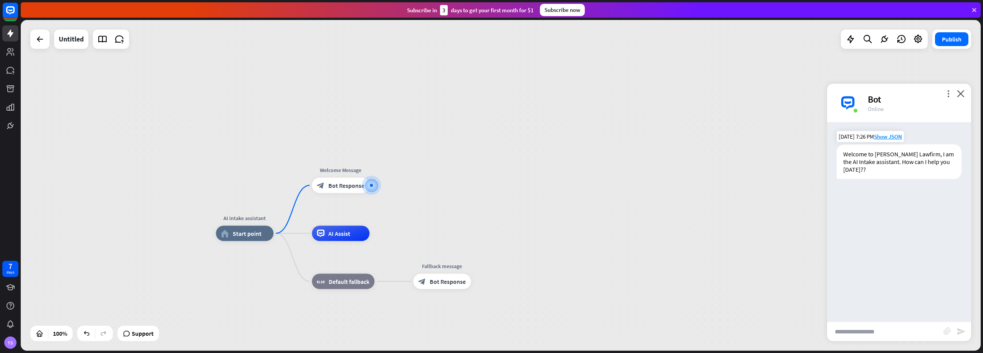
click at [899, 162] on div "Welcome to [PERSON_NAME] Lawfirm, I am the AI Intake assistant. How can I help …" at bounding box center [899, 161] width 125 height 35
drag, startPoint x: 884, startPoint y: 168, endPoint x: 830, endPoint y: 154, distance: 56.4
click at [830, 154] on div "Welcome to [PERSON_NAME] Lawfirm, I am the AI Intake assistant. How can I help …" at bounding box center [899, 163] width 144 height 38
click at [875, 205] on div "Bot Welcome to [PERSON_NAME] Lawfirm, I am the AI Intake assistant. How can I h…" at bounding box center [899, 221] width 144 height 199
click at [356, 167] on icon "more_horiz" at bounding box center [357, 168] width 6 height 6
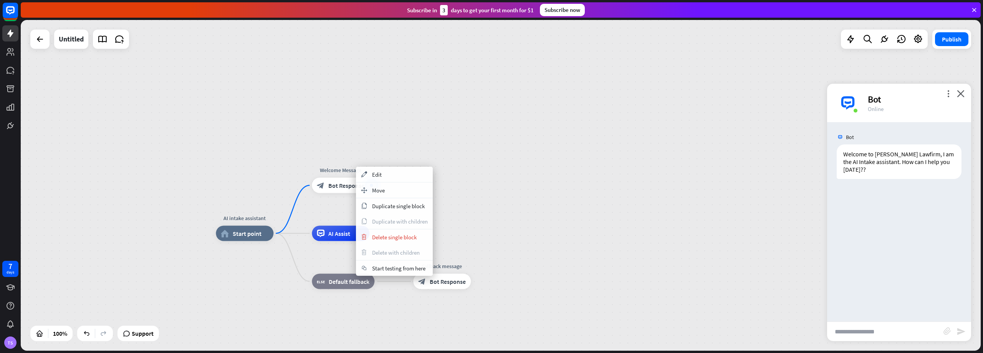
click at [475, 197] on div "AI intake assistant home_2 Start point Welcome Message block_bot_response Bot R…" at bounding box center [501, 185] width 960 height 331
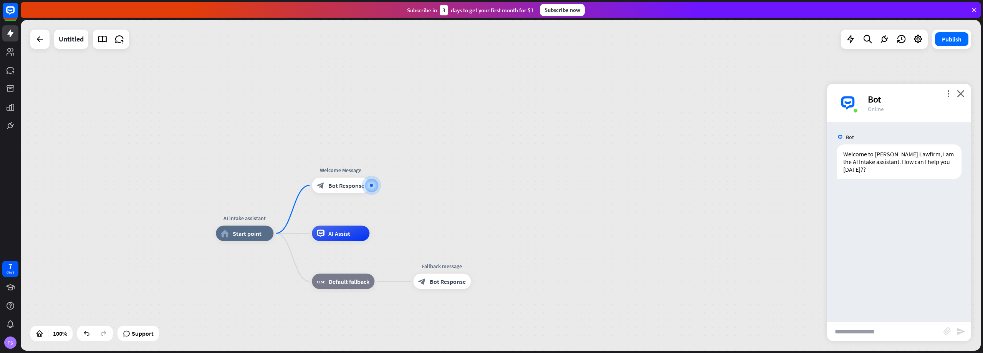
click at [874, 332] on input "text" at bounding box center [885, 331] width 116 height 19
type input "**********"
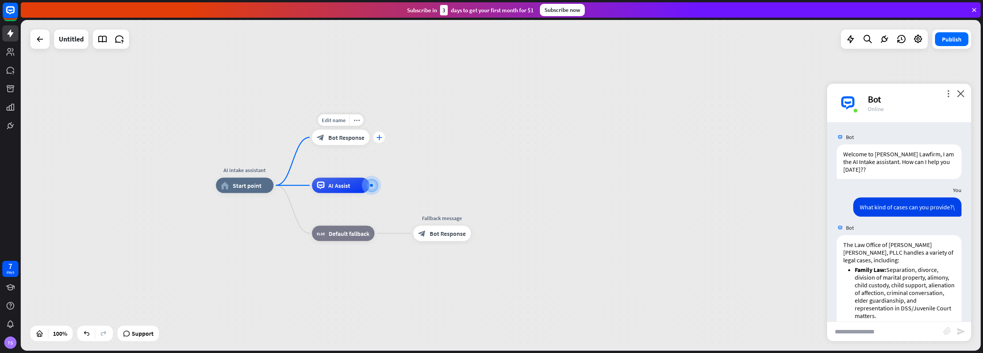
click at [378, 138] on icon "plus" at bounding box center [379, 137] width 6 height 5
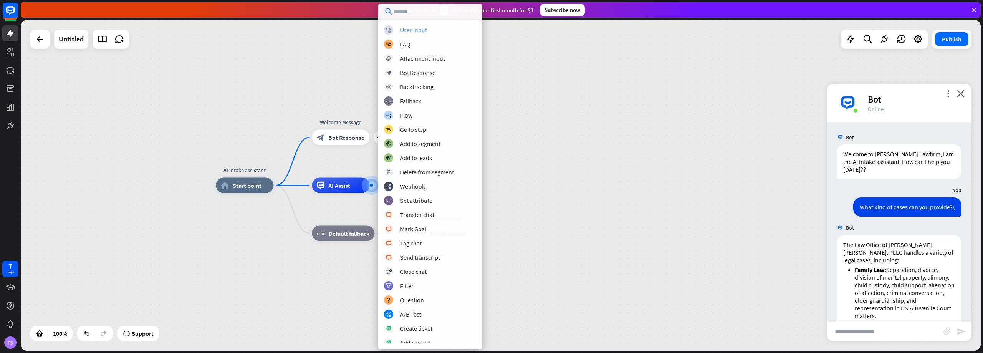
click at [413, 28] on div "User Input" at bounding box center [413, 30] width 27 height 8
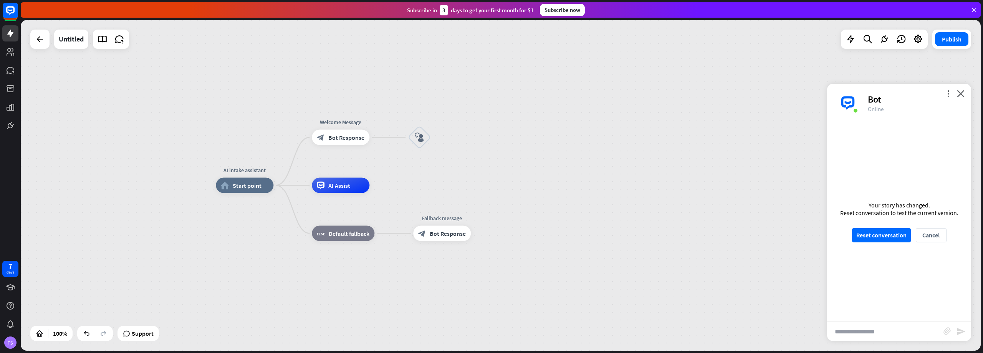
click at [398, 333] on div "AI intake assistant home_2 Start point Welcome Message block_bot_response Bot R…" at bounding box center [696, 351] width 960 height 331
click at [424, 141] on icon "block_user_input" at bounding box center [419, 137] width 9 height 9
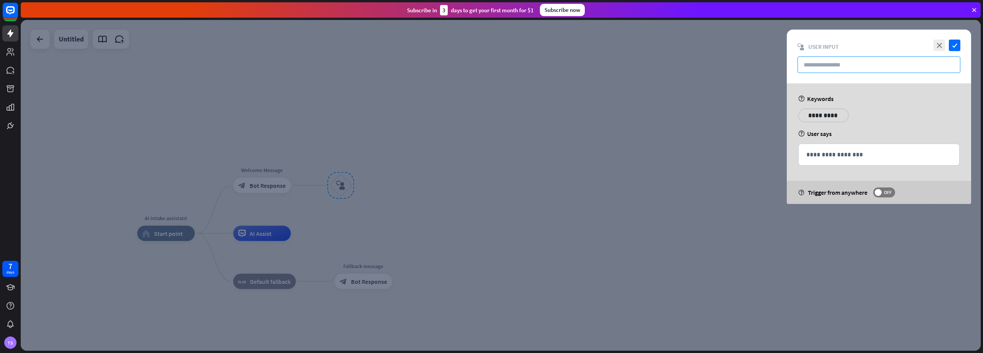
click at [837, 65] on input "text" at bounding box center [879, 64] width 163 height 17
click at [825, 150] on p "**********" at bounding box center [879, 155] width 145 height 10
click at [860, 152] on p "**********" at bounding box center [879, 155] width 145 height 10
click at [844, 64] on input "text" at bounding box center [879, 64] width 163 height 17
click at [835, 105] on div "**********" at bounding box center [879, 143] width 184 height 121
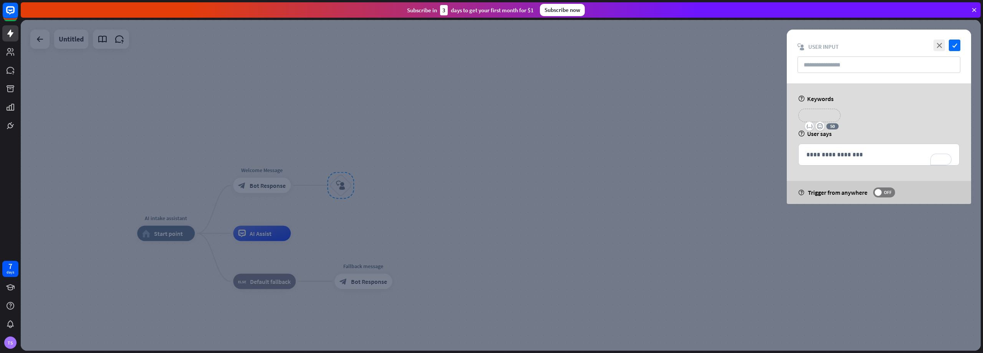
click at [830, 111] on p "**********" at bounding box center [819, 116] width 31 height 10
click at [875, 111] on div "**********" at bounding box center [879, 118] width 166 height 19
click at [833, 156] on p "**********" at bounding box center [879, 155] width 145 height 10
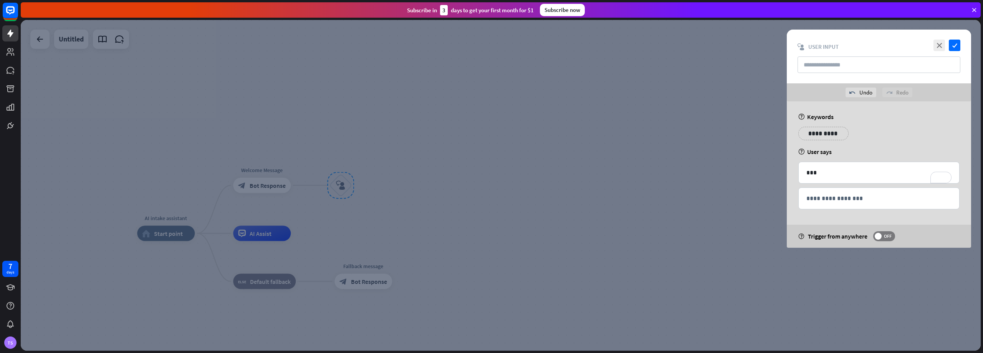
click at [878, 141] on div "**********" at bounding box center [879, 136] width 166 height 19
click at [954, 43] on icon "check" at bounding box center [955, 46] width 12 height 12
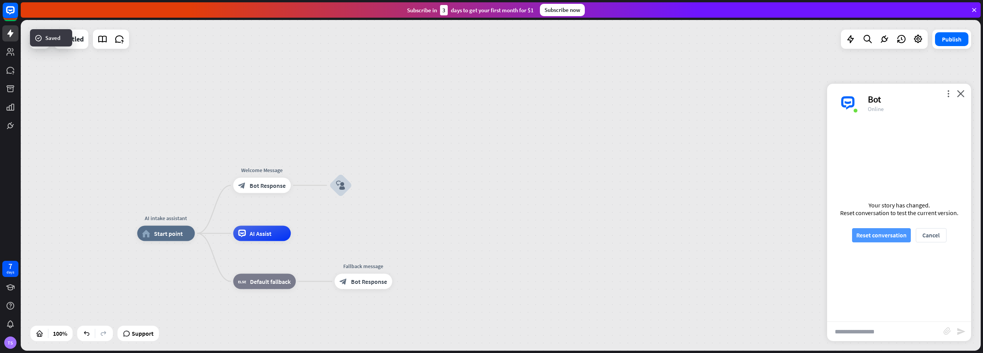
click at [893, 235] on button "Reset conversation" at bounding box center [881, 235] width 59 height 14
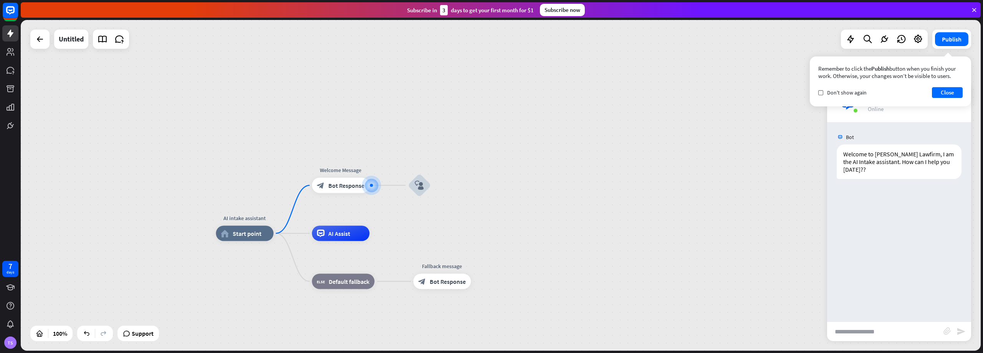
click at [859, 335] on input "text" at bounding box center [885, 331] width 116 height 19
type input "***"
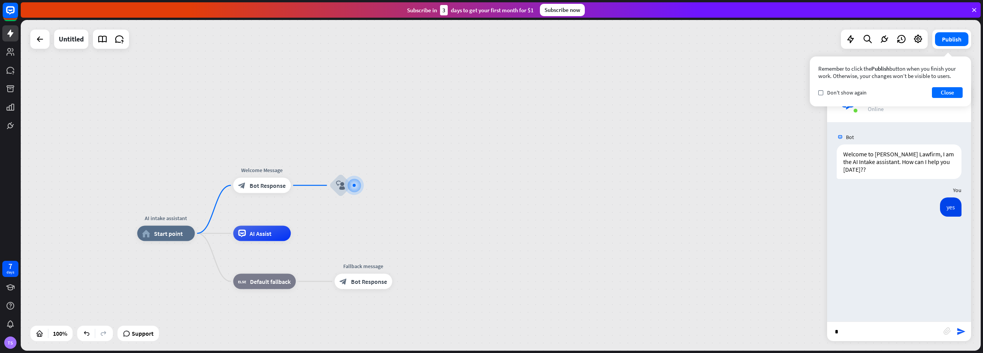
type input "**"
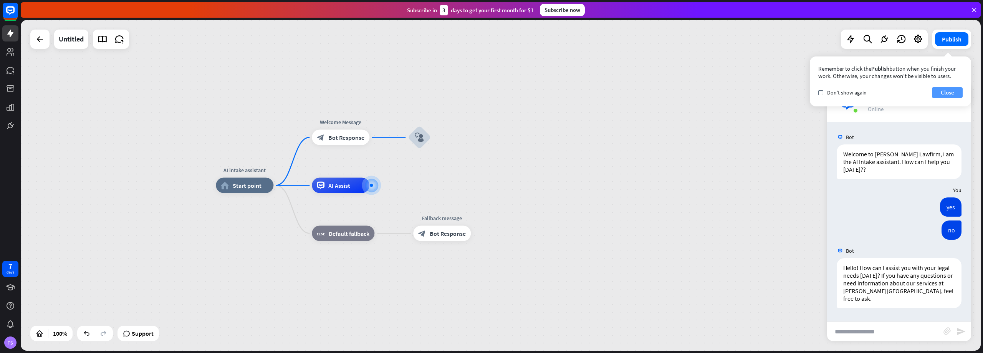
click at [955, 91] on button "Close" at bounding box center [947, 92] width 31 height 11
click at [377, 137] on icon "plus" at bounding box center [379, 137] width 6 height 5
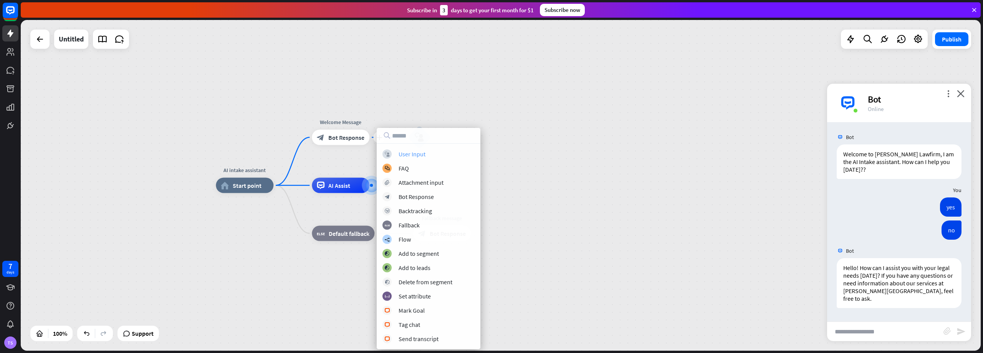
click at [411, 154] on div "User Input" at bounding box center [412, 154] width 27 height 8
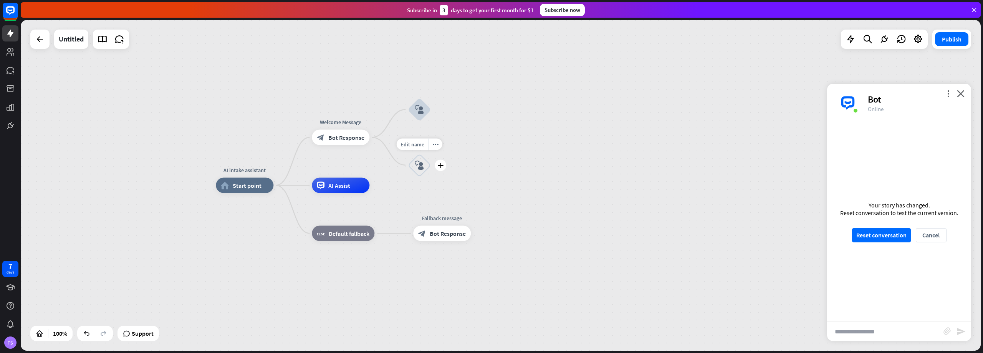
click at [418, 163] on icon "block_user_input" at bounding box center [419, 165] width 9 height 9
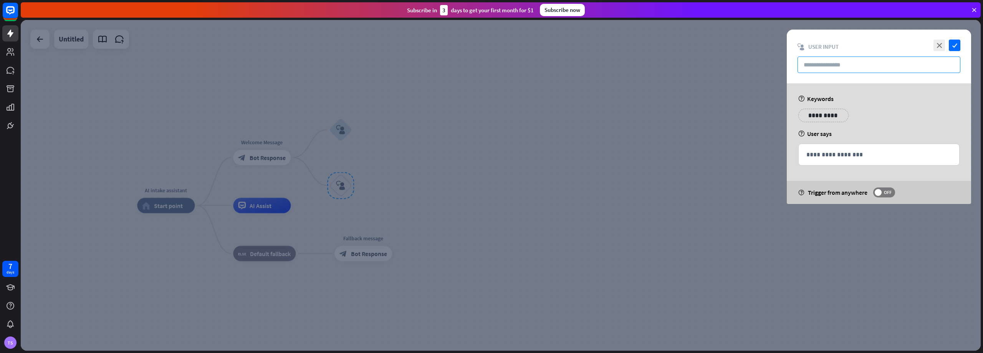
click at [848, 66] on input "text" at bounding box center [879, 64] width 163 height 17
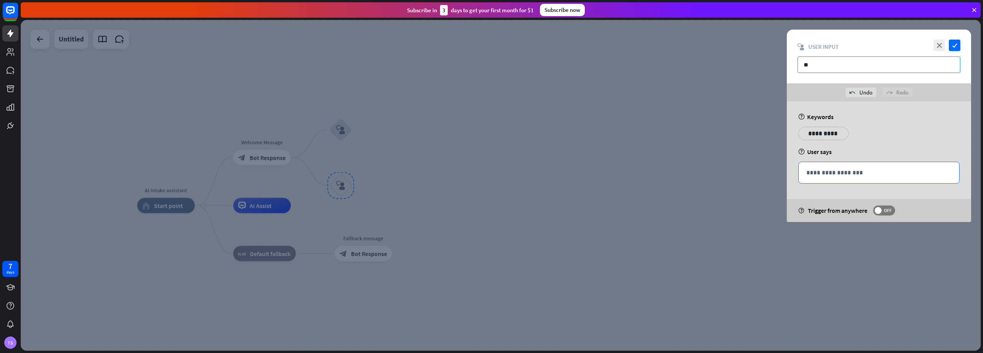
type input "**"
click at [827, 167] on div "**********" at bounding box center [879, 172] width 161 height 21
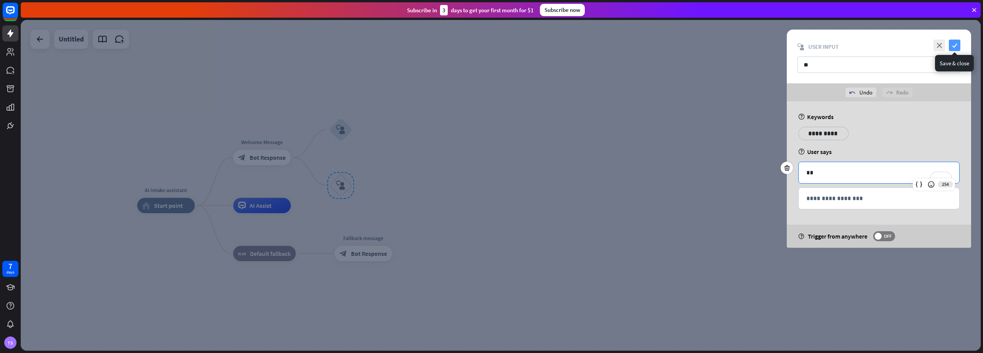
click at [957, 44] on icon "check" at bounding box center [955, 46] width 12 height 12
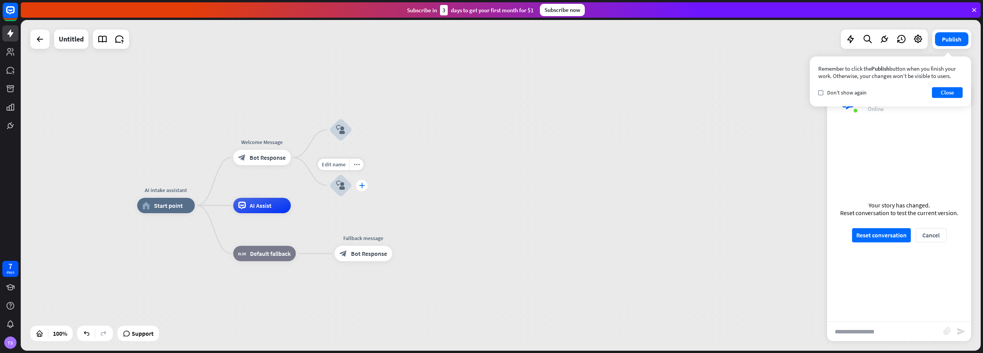
click at [362, 186] on icon "plus" at bounding box center [362, 185] width 6 height 5
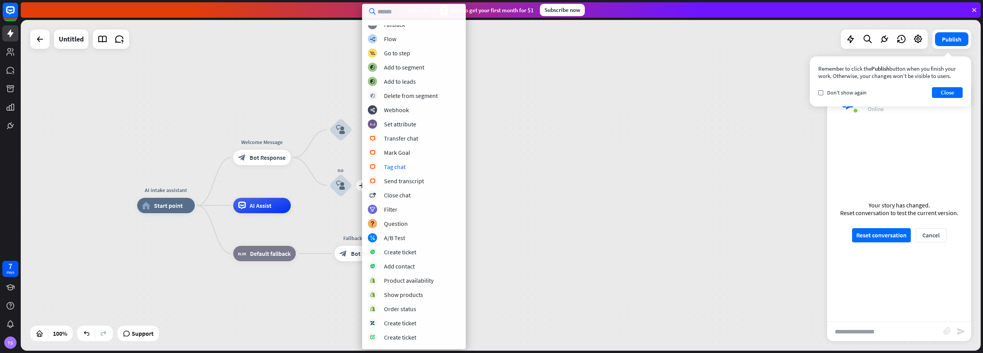
scroll to position [61, 0]
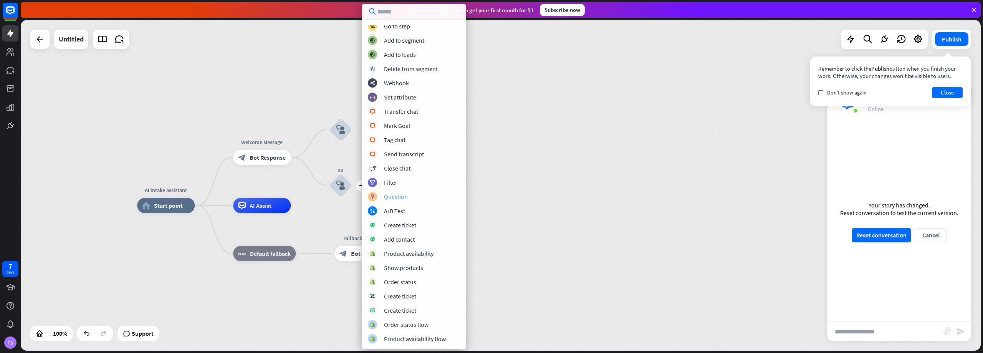
click at [395, 195] on div "Question" at bounding box center [396, 197] width 24 height 8
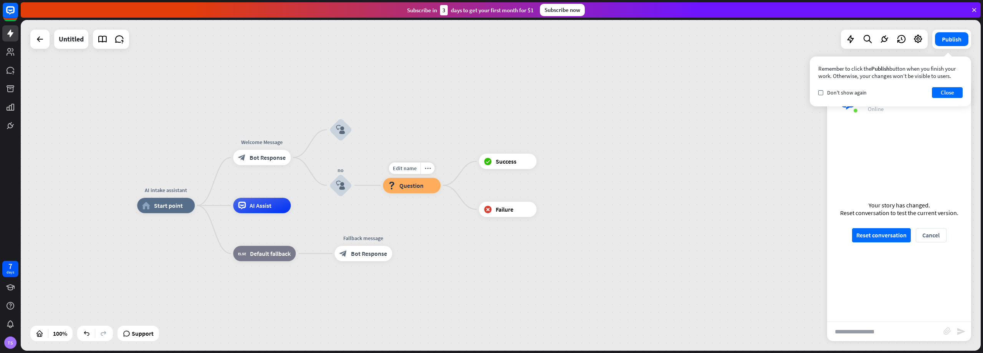
click at [415, 184] on span "Question" at bounding box center [411, 186] width 24 height 8
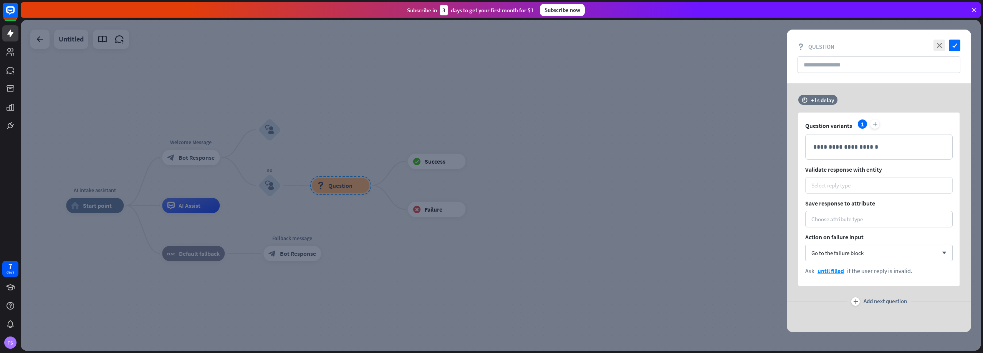
click at [847, 191] on div "Select reply type" at bounding box center [879, 185] width 148 height 17
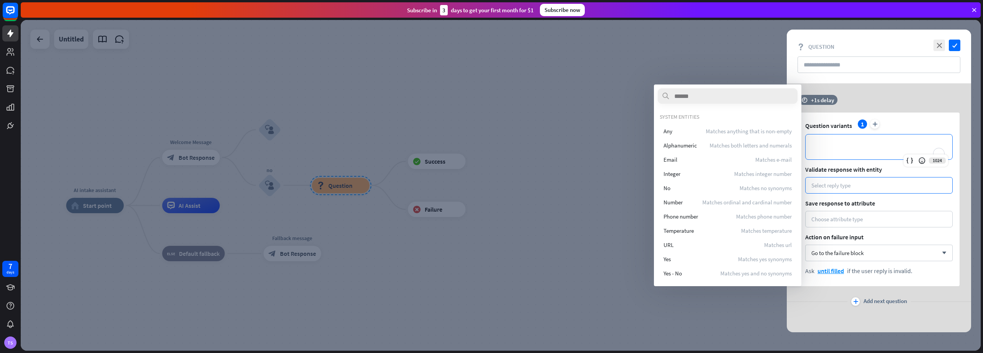
click at [858, 146] on p "**********" at bounding box center [879, 147] width 131 height 10
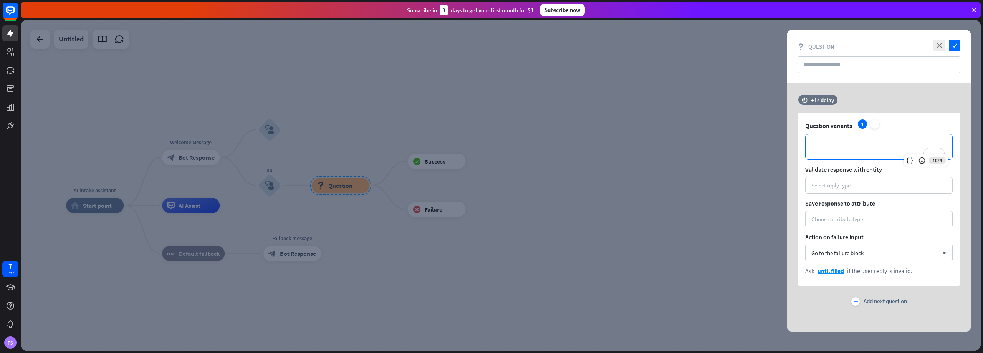
click at [825, 149] on p "**********" at bounding box center [879, 147] width 131 height 10
click at [845, 252] on span "Go to the failure block" at bounding box center [838, 252] width 52 height 7
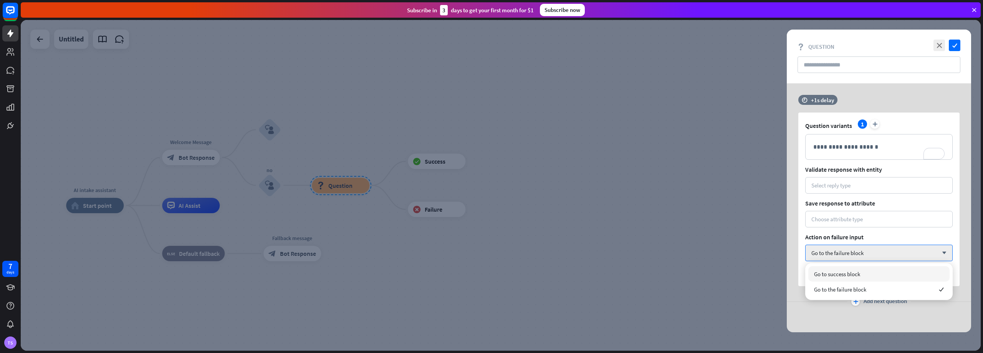
click at [846, 235] on span "Action on failure input" at bounding box center [879, 237] width 148 height 8
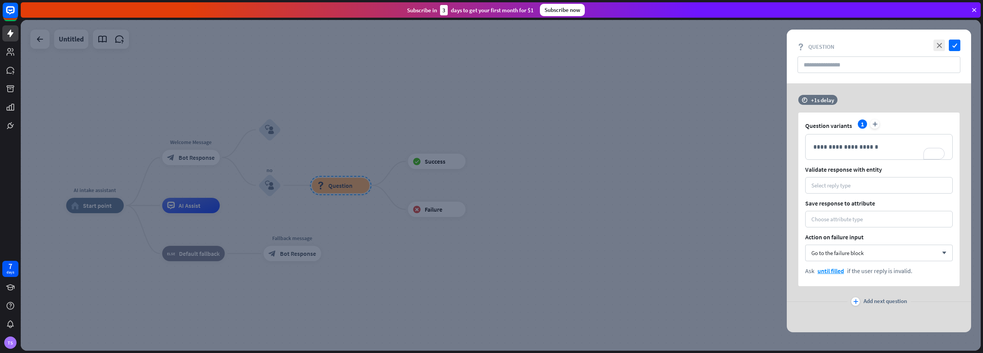
click at [149, 98] on div at bounding box center [501, 185] width 960 height 331
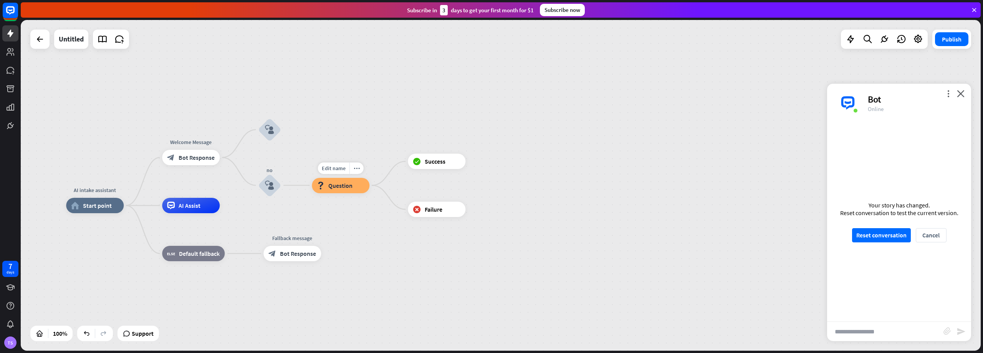
click at [356, 189] on div "block_question Question" at bounding box center [341, 185] width 58 height 15
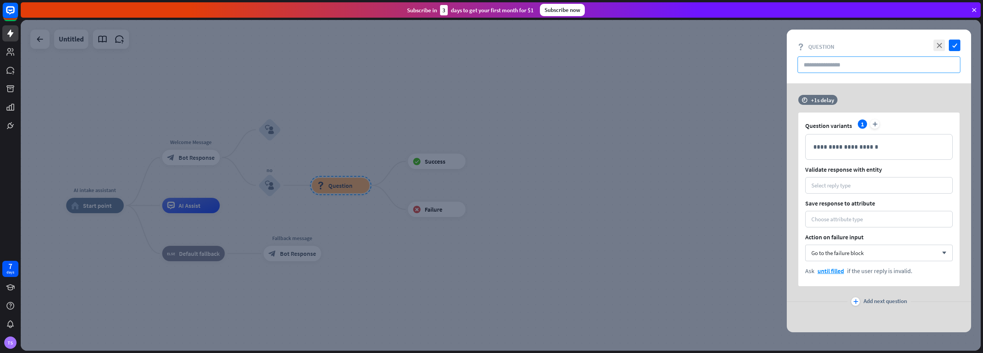
click at [836, 65] on input "text" at bounding box center [879, 64] width 163 height 17
click at [857, 302] on icon "plus" at bounding box center [856, 301] width 5 height 5
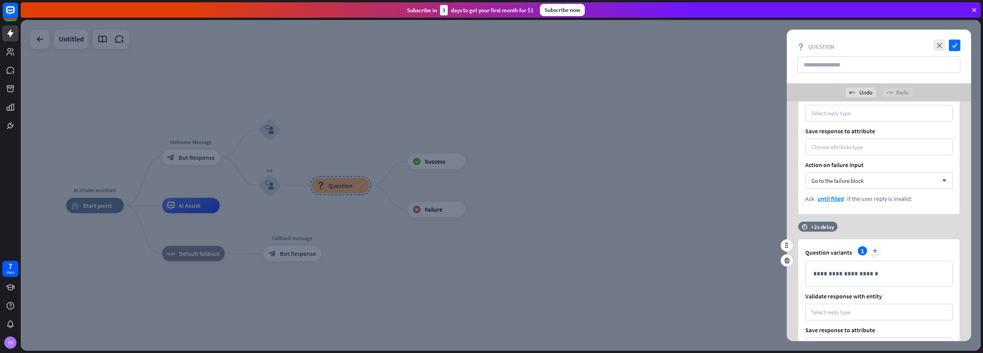
scroll to position [170, 0]
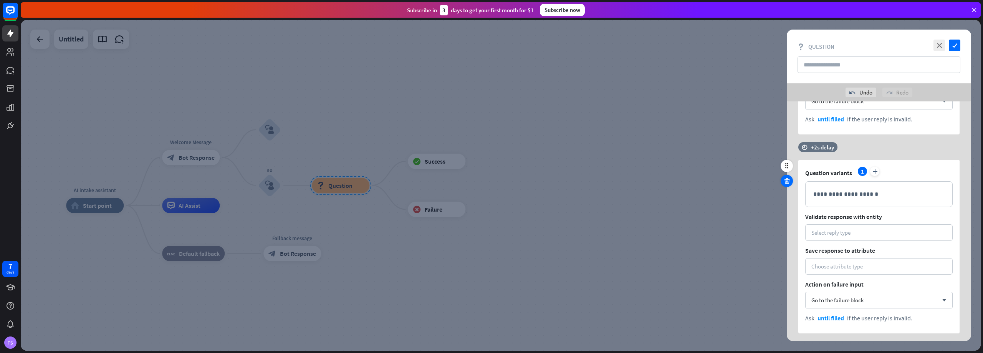
click at [785, 181] on icon at bounding box center [787, 180] width 7 height 7
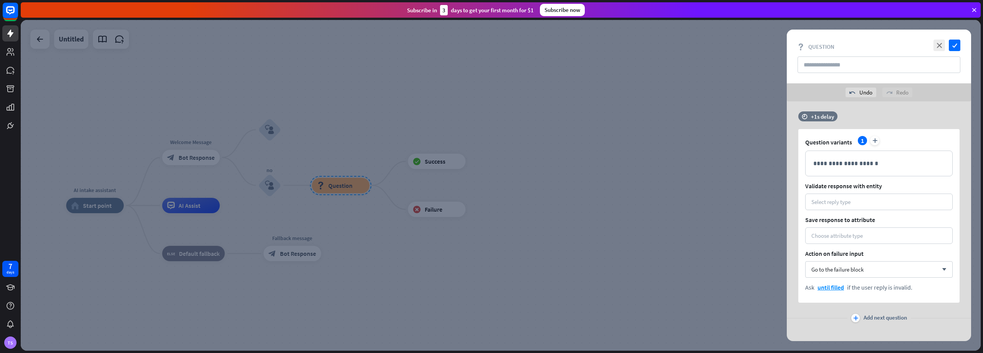
scroll to position [0, 0]
click at [859, 236] on div "Choose attribute type" at bounding box center [837, 237] width 51 height 7
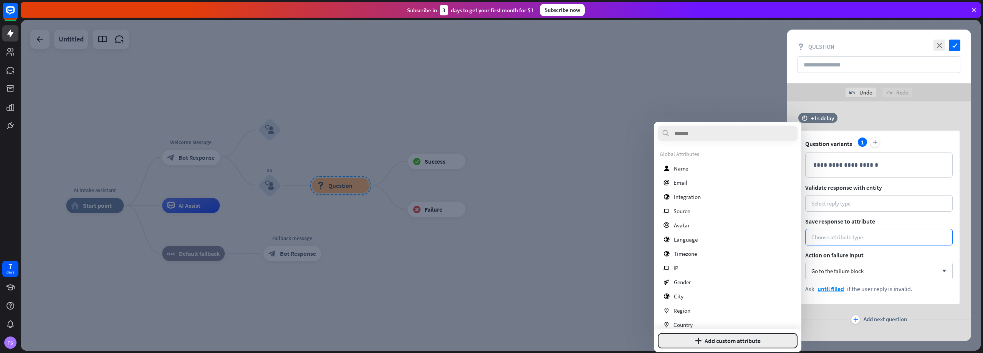
click at [753, 342] on button "plus Add custom attribute" at bounding box center [728, 340] width 140 height 15
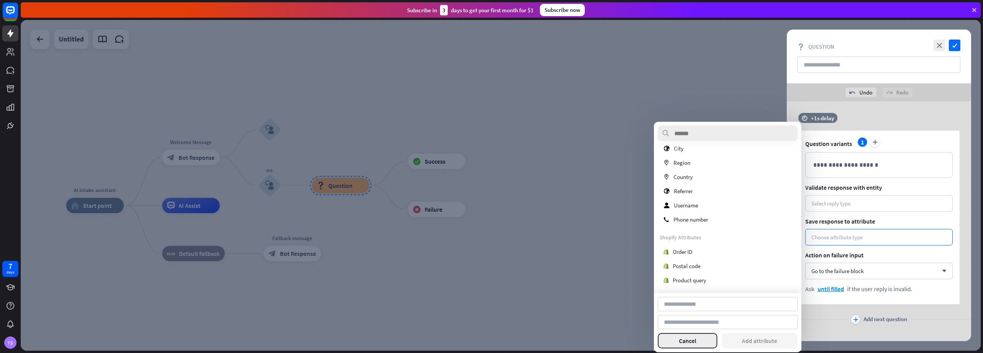
click at [696, 345] on button "Cancel" at bounding box center [688, 340] width 60 height 15
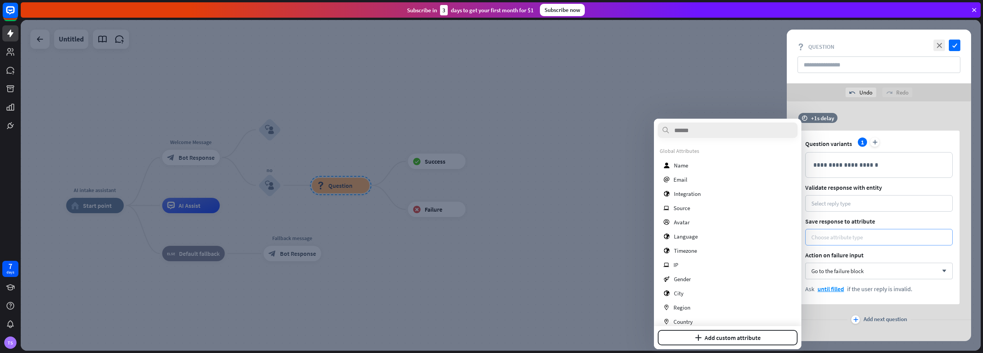
scroll to position [9, 0]
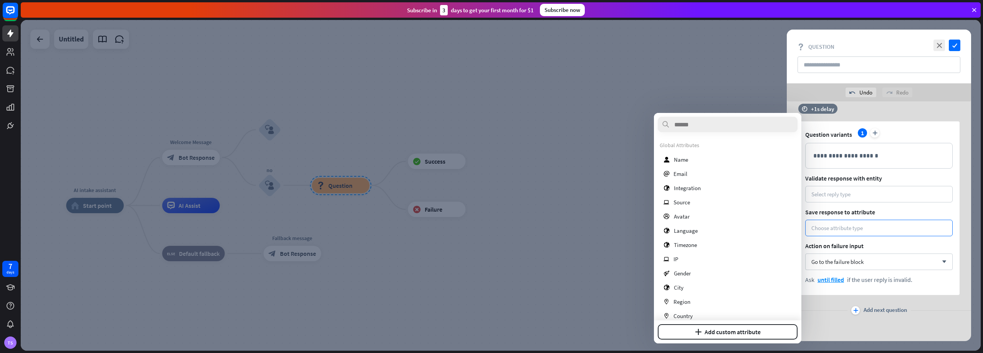
click at [292, 153] on div at bounding box center [501, 185] width 960 height 331
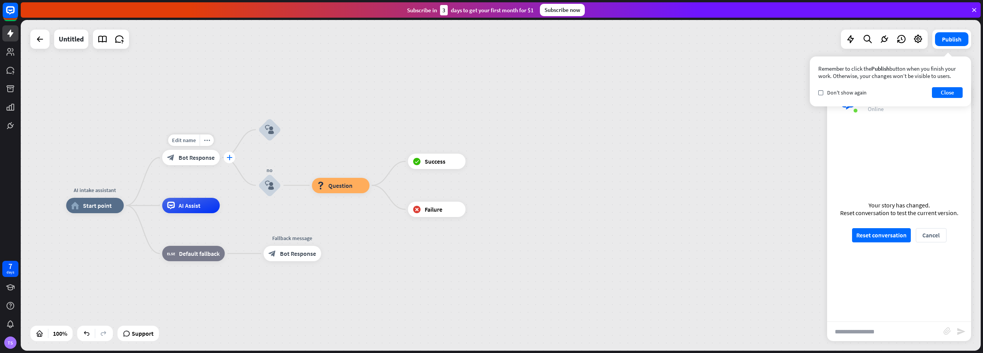
click at [230, 156] on icon "plus" at bounding box center [230, 157] width 6 height 5
drag, startPoint x: 370, startPoint y: 256, endPoint x: 338, endPoint y: 222, distance: 46.5
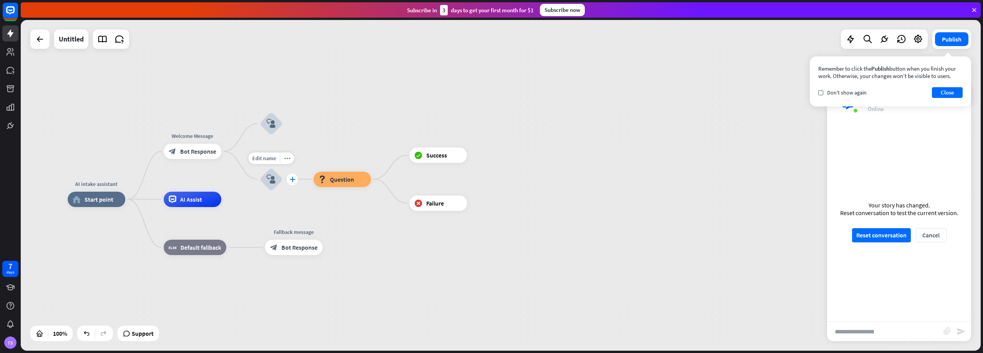
click at [291, 177] on icon "plus" at bounding box center [293, 179] width 6 height 5
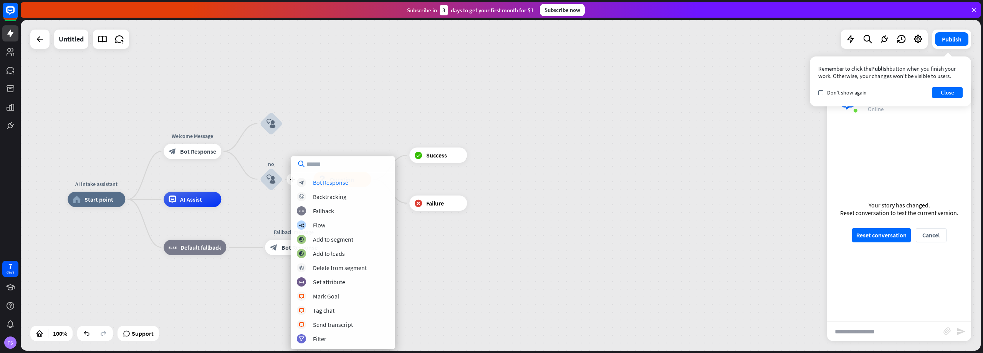
click at [339, 125] on div "AI intake assistant home_2 Start point Welcome Message block_bot_response Bot R…" at bounding box center [501, 185] width 960 height 331
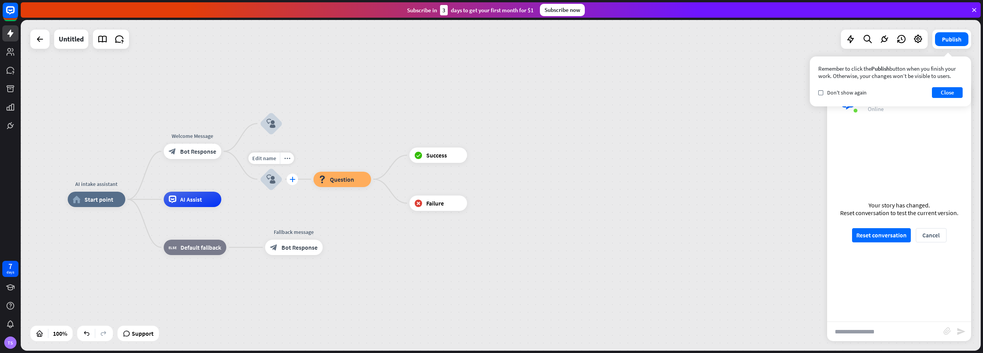
click at [290, 177] on icon "plus" at bounding box center [293, 179] width 6 height 5
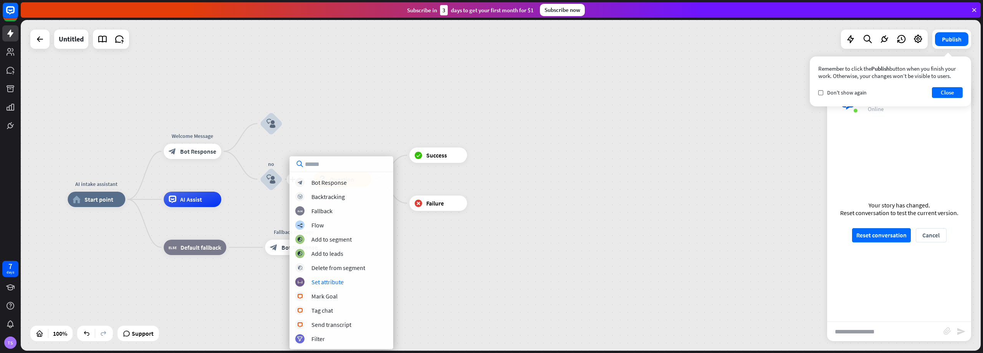
click at [782, 128] on div "AI intake assistant home_2 Start point Welcome Message block_bot_response Bot R…" at bounding box center [501, 185] width 960 height 331
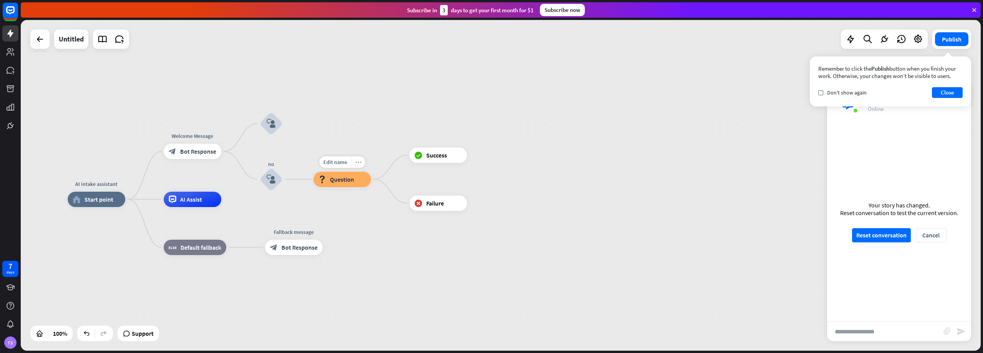
click at [361, 166] on div "more_horiz" at bounding box center [358, 162] width 14 height 12
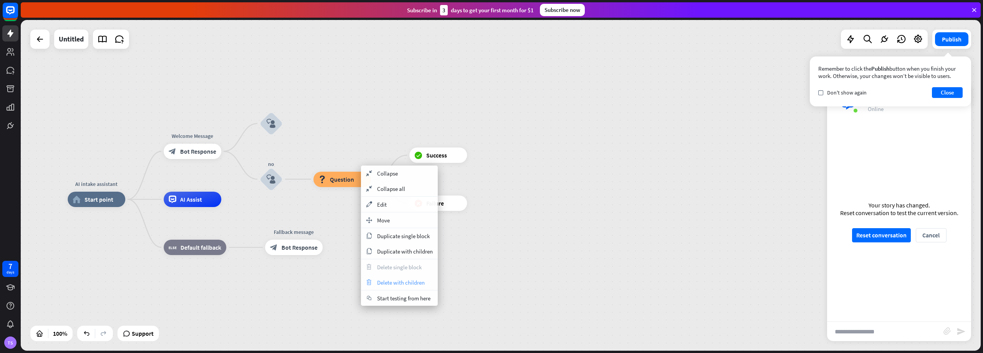
click at [396, 282] on span "Delete with children" at bounding box center [401, 282] width 48 height 7
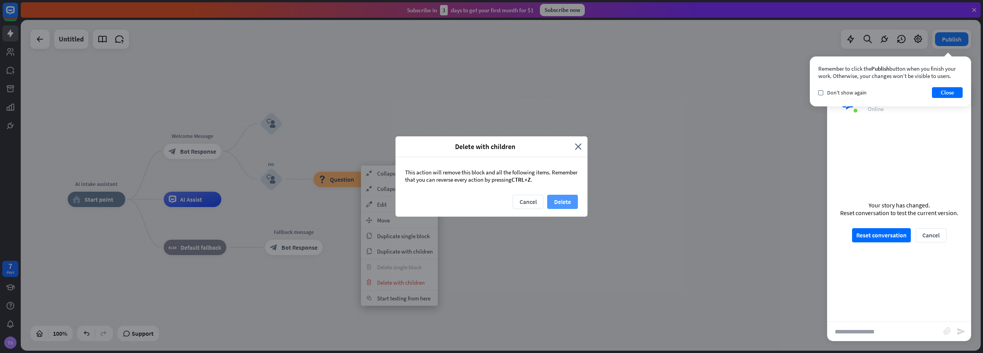
click at [567, 199] on button "Delete" at bounding box center [562, 202] width 31 height 14
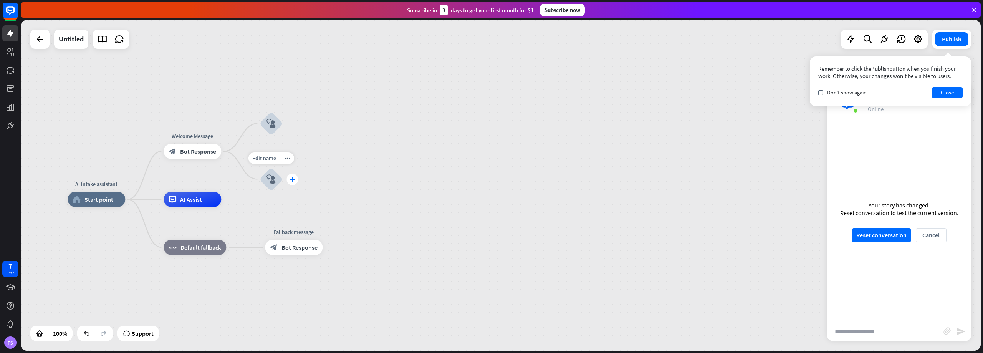
click at [295, 180] on icon "plus" at bounding box center [293, 179] width 6 height 5
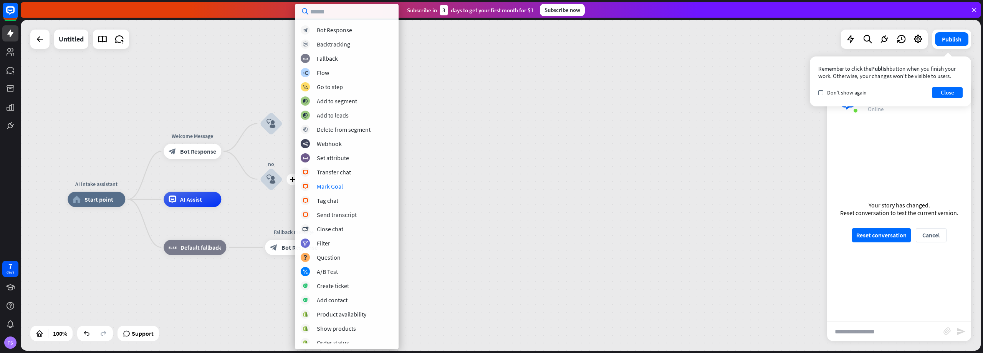
click at [459, 170] on div "AI intake assistant home_2 Start point Welcome Message block_bot_response Bot R…" at bounding box center [501, 185] width 960 height 331
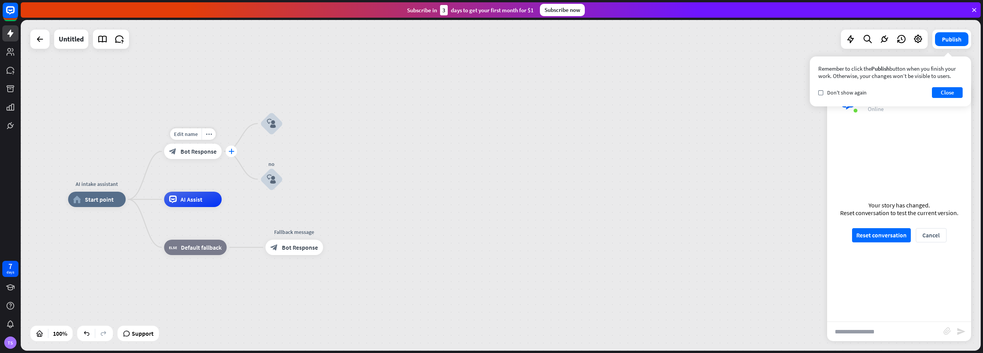
click at [232, 152] on icon "plus" at bounding box center [232, 151] width 6 height 5
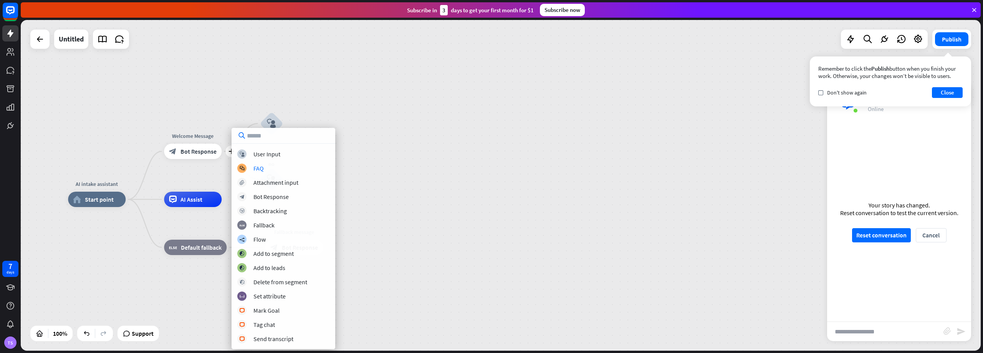
click at [394, 117] on div "AI intake assistant home_2 Start point plus Welcome Message block_bot_response …" at bounding box center [501, 185] width 960 height 331
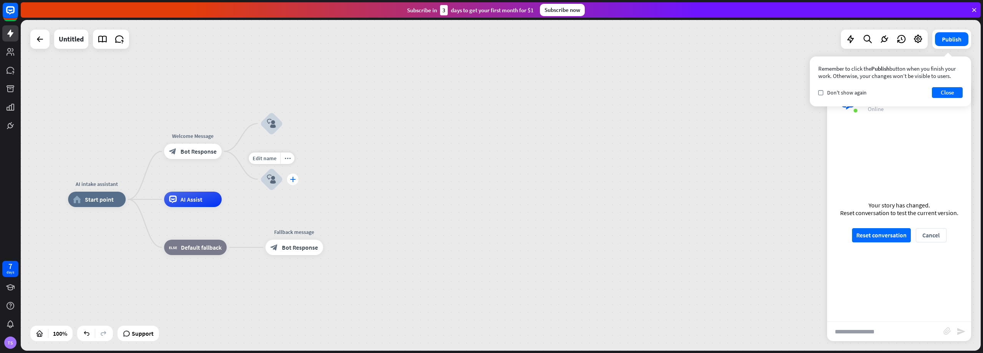
click at [290, 179] on icon "plus" at bounding box center [293, 179] width 6 height 5
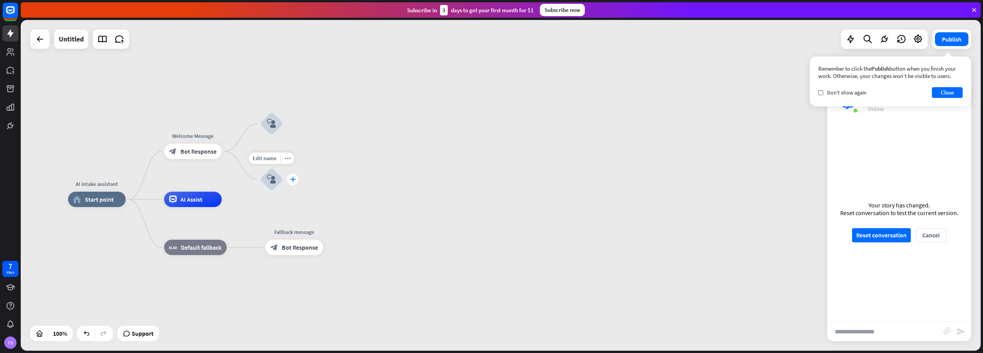
click at [292, 178] on icon "plus" at bounding box center [293, 179] width 6 height 5
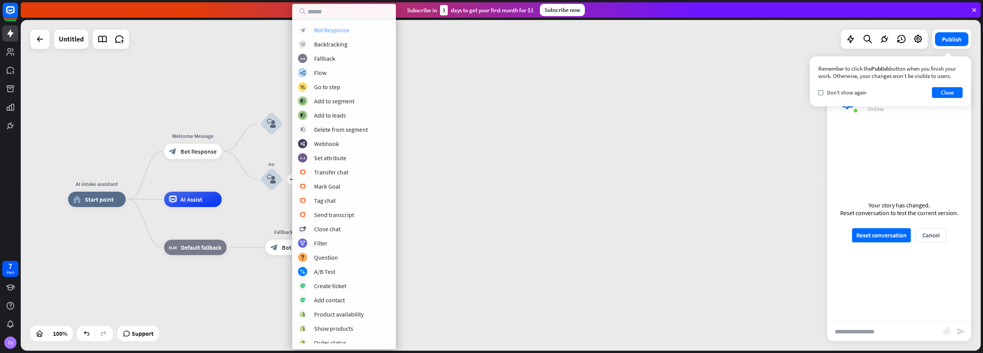
click at [331, 28] on div "Bot Response" at bounding box center [331, 30] width 35 height 8
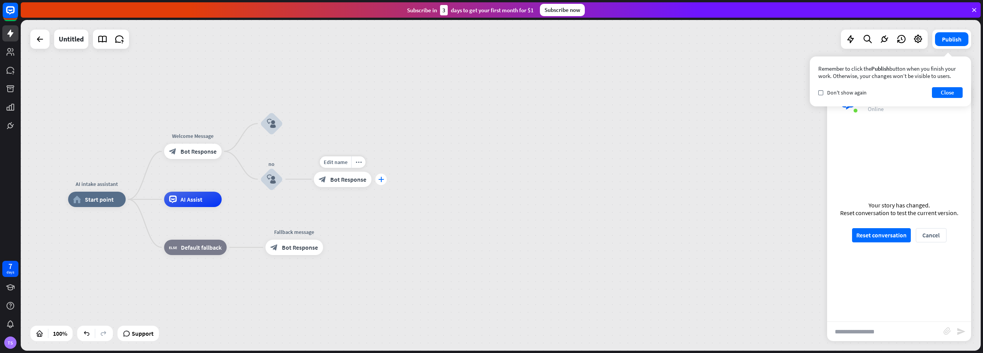
click at [380, 178] on icon "plus" at bounding box center [381, 179] width 6 height 5
drag, startPoint x: 359, startPoint y: 230, endPoint x: 360, endPoint y: 204, distance: 26.1
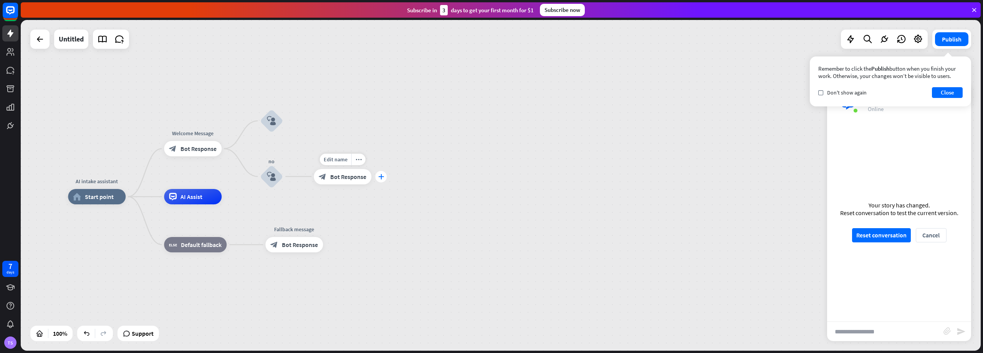
click at [384, 176] on icon "plus" at bounding box center [381, 176] width 6 height 5
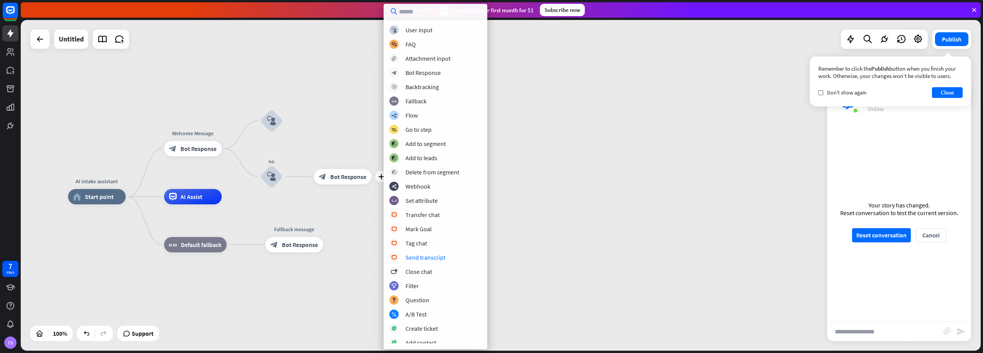
click at [358, 126] on div "AI intake assistant home_2 Start point Welcome Message block_bot_response Bot R…" at bounding box center [501, 185] width 960 height 331
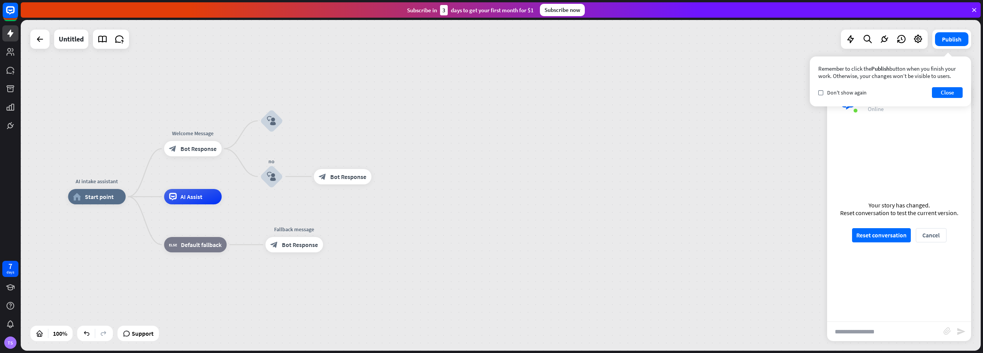
click at [149, 81] on div "AI intake assistant home_2 Start point Welcome Message block_bot_response Bot R…" at bounding box center [501, 185] width 960 height 331
click at [229, 148] on icon "plus" at bounding box center [232, 148] width 6 height 5
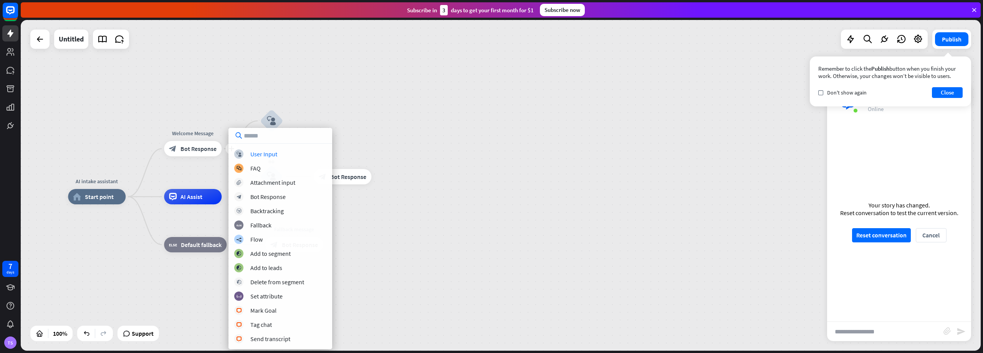
drag, startPoint x: 333, startPoint y: 100, endPoint x: 318, endPoint y: 101, distance: 14.2
click at [333, 100] on div "AI intake assistant home_2 Start point plus Welcome Message block_bot_response …" at bounding box center [501, 185] width 960 height 331
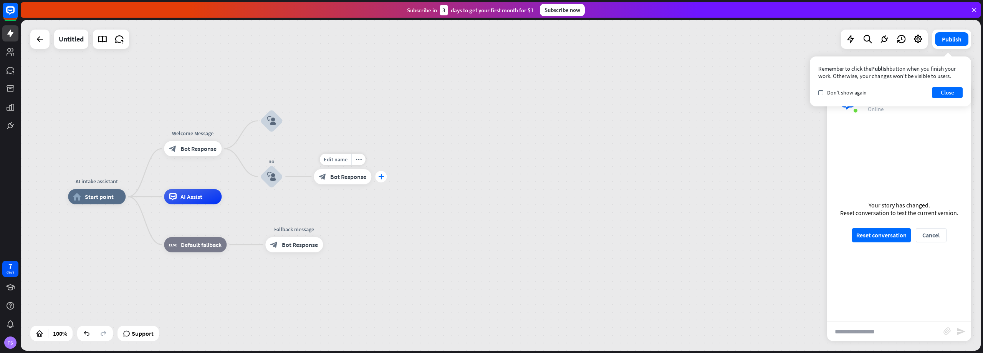
click at [378, 174] on icon "plus" at bounding box center [381, 176] width 6 height 5
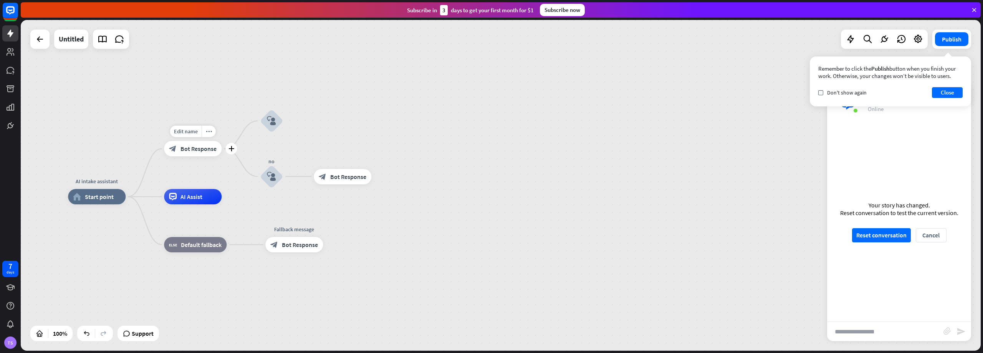
click at [210, 149] on span "Bot Response" at bounding box center [199, 149] width 36 height 8
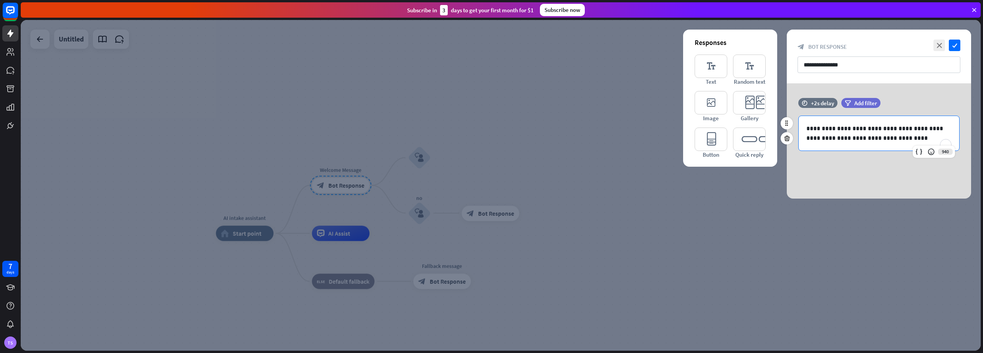
click at [848, 139] on p "**********" at bounding box center [879, 133] width 145 height 19
click at [863, 137] on p "**********" at bounding box center [879, 133] width 145 height 19
click at [905, 136] on p "**********" at bounding box center [879, 133] width 145 height 19
click at [716, 65] on icon "editor_text" at bounding box center [711, 66] width 33 height 23
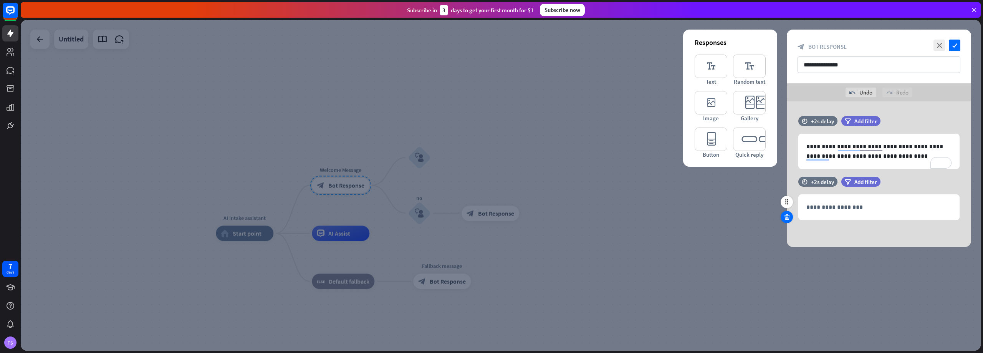
click at [785, 218] on icon at bounding box center [787, 217] width 7 height 7
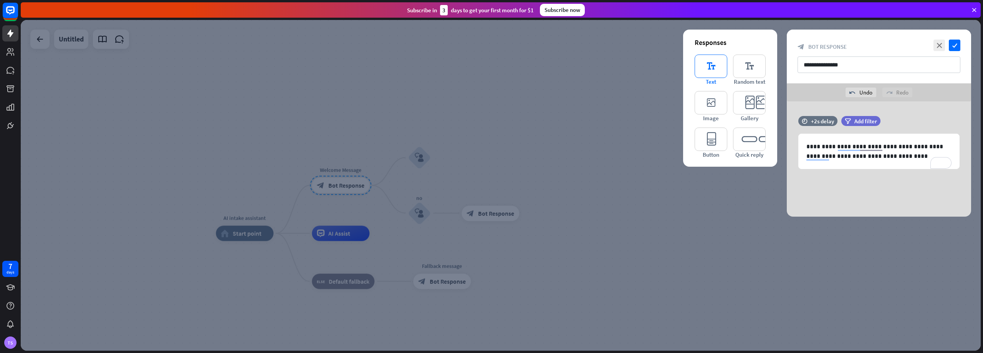
click at [711, 66] on icon "editor_text" at bounding box center [711, 66] width 33 height 23
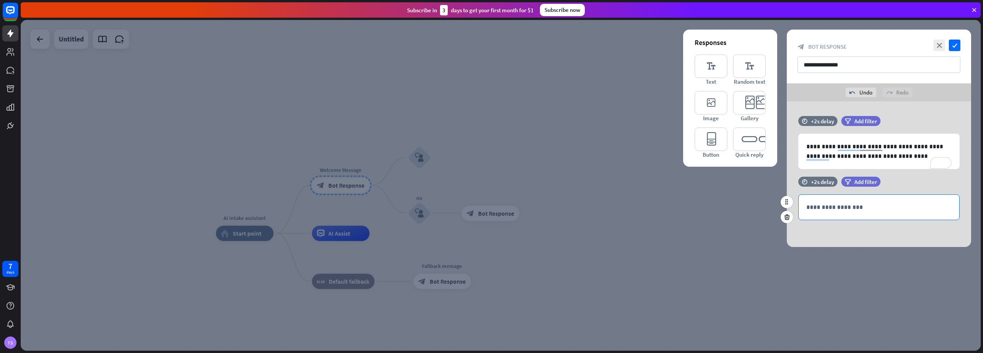
click at [829, 208] on p "**********" at bounding box center [879, 207] width 145 height 10
click at [710, 139] on icon "editor_button" at bounding box center [711, 139] width 33 height 23
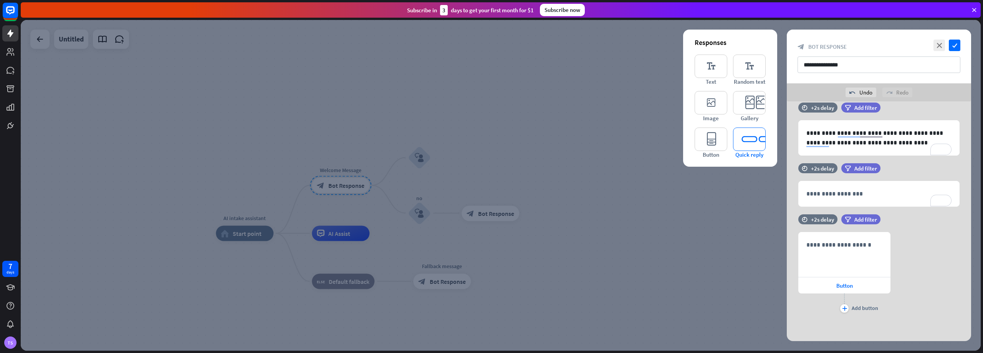
scroll to position [14, 0]
click at [844, 307] on icon "plus" at bounding box center [844, 308] width 5 height 5
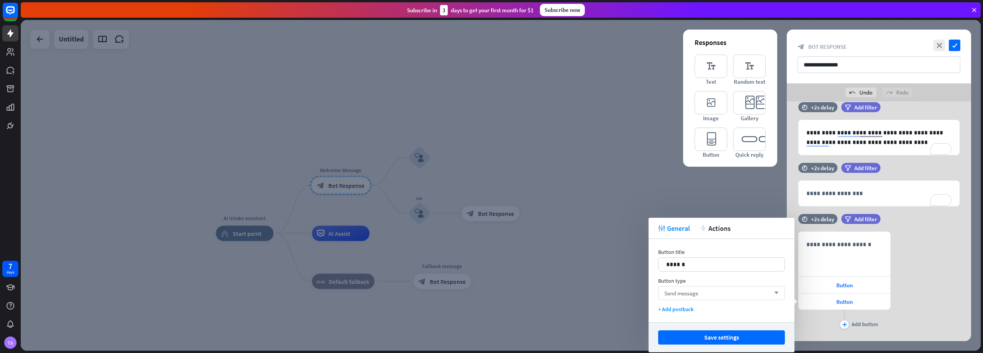
click at [749, 292] on div "Send message arrow_down" at bounding box center [721, 293] width 127 height 14
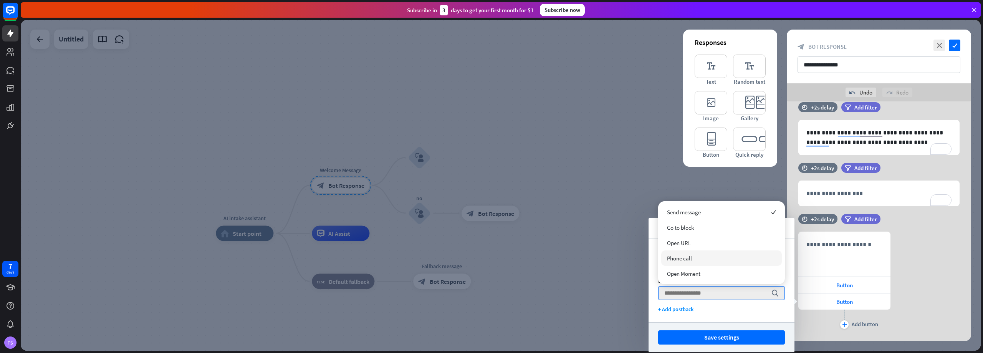
click at [682, 254] on div "Phone call" at bounding box center [721, 257] width 121 height 15
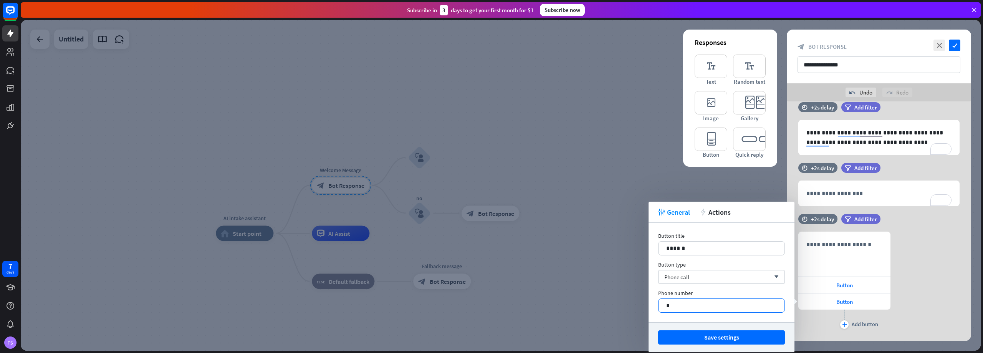
click at [693, 309] on p "*" at bounding box center [721, 306] width 111 height 10
click at [706, 244] on p "******" at bounding box center [721, 249] width 111 height 10
